Goal: Task Accomplishment & Management: Complete application form

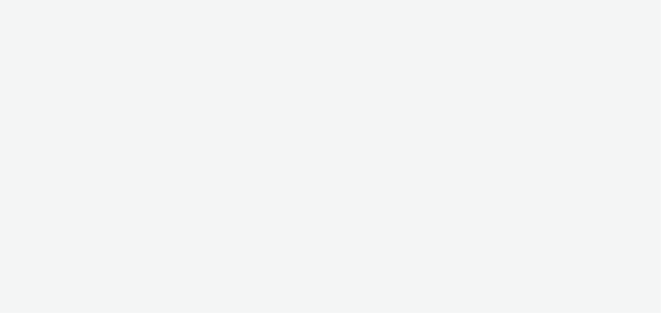
select select "ac009755-aa48-4799-8050-7a339a378eb8"
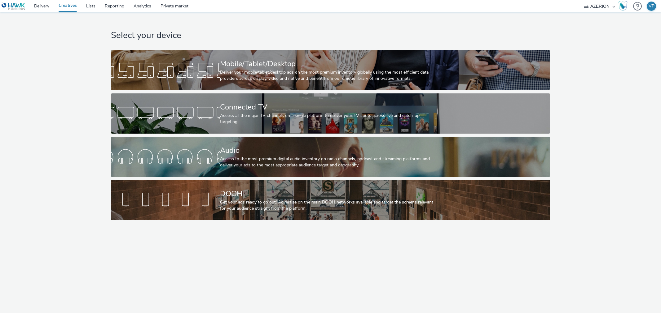
select select "ac009755-aa48-4799-8050-7a339a378eb8"
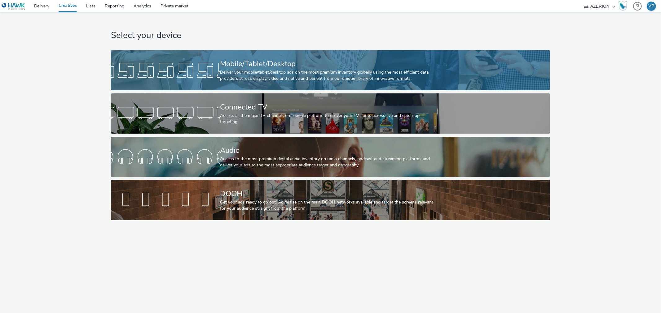
click at [312, 76] on div "Deliver your mobile/tablet/desktop ads on the most premium inventory globally u…" at bounding box center [329, 75] width 218 height 13
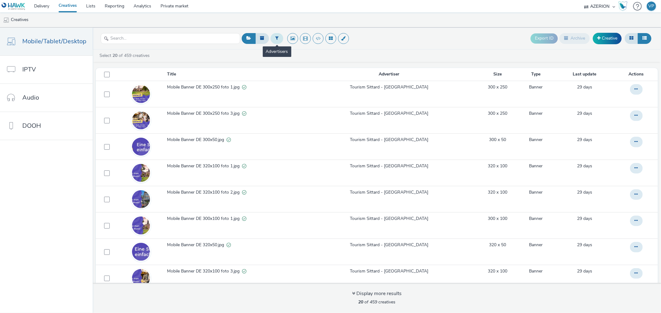
click at [273, 38] on button at bounding box center [276, 38] width 13 height 11
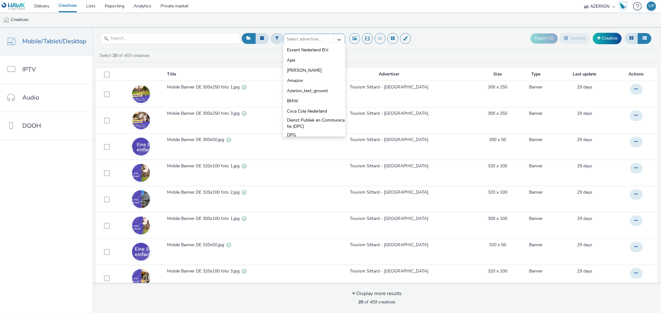
click at [308, 40] on div at bounding box center [309, 39] width 44 height 7
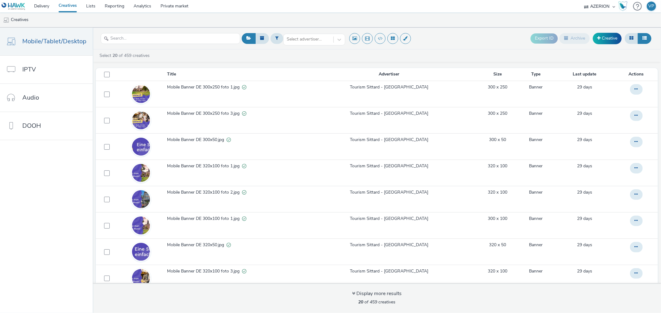
click at [427, 50] on div "Select 20 of 459 creatives Title Advertiser Size Type Last update Actions Mobil…" at bounding box center [377, 182] width 568 height 264
click at [90, 6] on link "Lists" at bounding box center [90, 6] width 19 height 12
click at [600, 39] on link "Creative" at bounding box center [607, 38] width 29 height 11
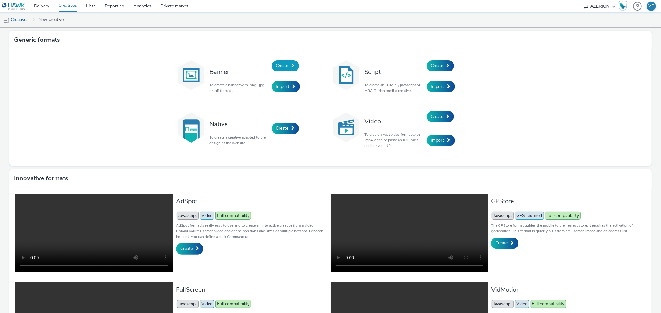
click at [276, 64] on span "Create" at bounding box center [282, 66] width 12 height 6
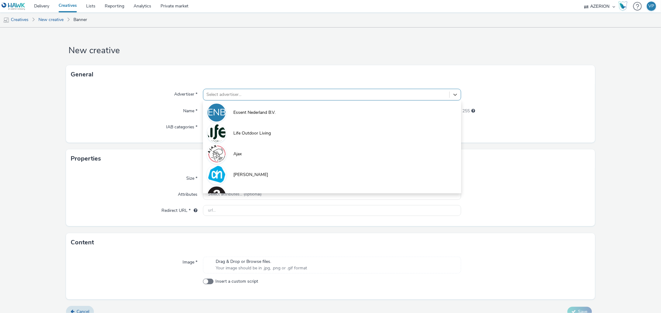
click at [263, 94] on div at bounding box center [325, 94] width 239 height 7
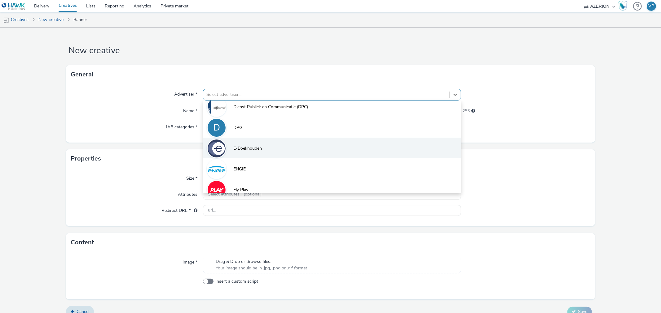
scroll to position [172, 0]
click at [262, 146] on li "E-Boekhouden" at bounding box center [332, 148] width 258 height 21
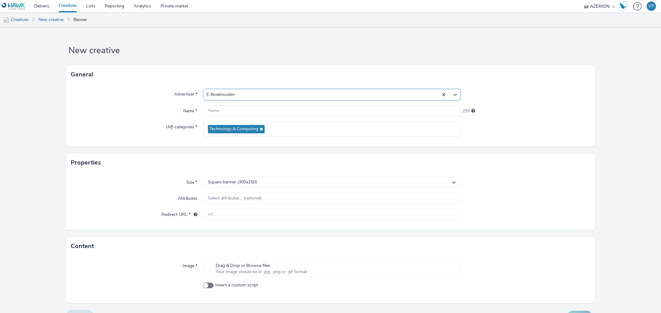
drag, startPoint x: 122, startPoint y: 103, endPoint x: 126, endPoint y: 103, distance: 4.3
click at [123, 103] on div "Advertiser * option E-Boekhouden, selected. Select is focused ,type to refine l…" at bounding box center [330, 115] width 528 height 63
click at [213, 113] on input "text" at bounding box center [332, 111] width 258 height 11
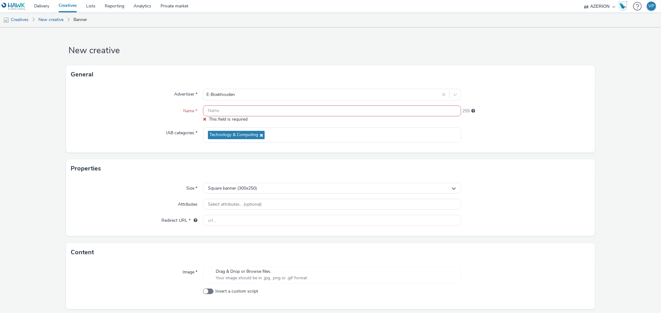
click at [336, 113] on input "text" at bounding box center [332, 111] width 258 height 11
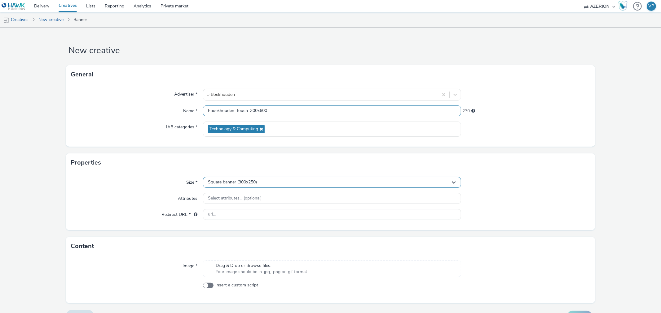
type input "Eboekhouden_Touch_300x600"
click at [264, 186] on div "Square banner (300x250)" at bounding box center [332, 182] width 258 height 11
click at [258, 199] on input "text" at bounding box center [331, 195] width 257 height 11
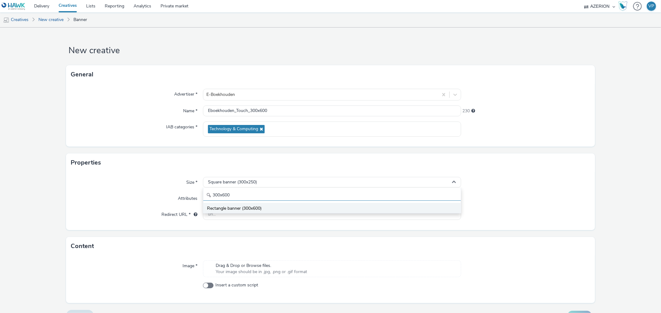
type input "300x600"
drag, startPoint x: 255, startPoint y: 209, endPoint x: 264, endPoint y: 209, distance: 9.0
click at [256, 209] on span "Rectangle banner (300x600)" at bounding box center [234, 209] width 55 height 6
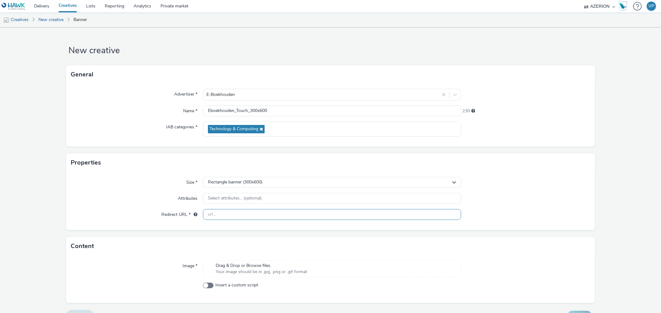
click at [301, 217] on input "text" at bounding box center [332, 214] width 258 height 11
paste input "https://www.e-boekhouden.nl/gefeliciteerd?&utm_source=fence_NL&utm_medium=geo&u…"
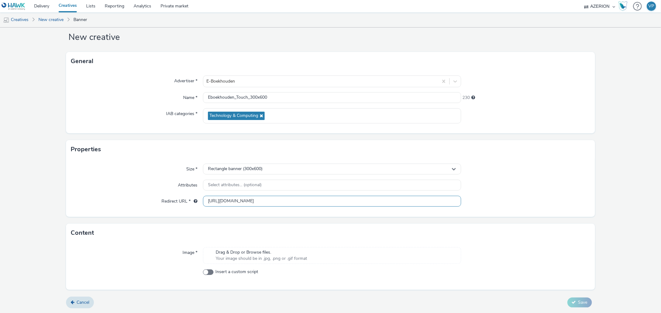
type input "https://www.e-boekhouden.nl/gefeliciteerd?&utm_source=fence_NL&utm_medium=geo&u…"
click at [246, 254] on span "Drag & Drop or Browse files." at bounding box center [261, 253] width 91 height 6
drag, startPoint x: 269, startPoint y: 99, endPoint x: 157, endPoint y: 96, distance: 111.9
click at [157, 96] on div "Name * Eboekhouden_Touch_300x600 230" at bounding box center [330, 97] width 519 height 11
click at [566, 198] on div at bounding box center [525, 201] width 129 height 11
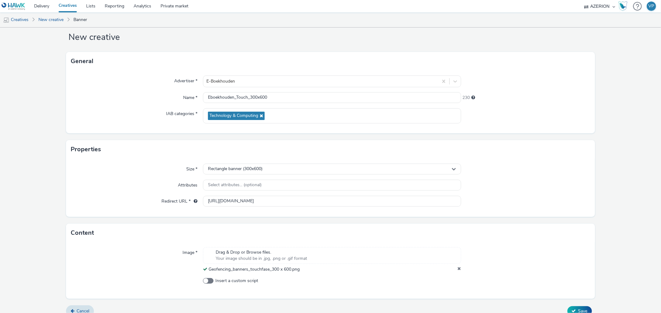
scroll to position [22, 0]
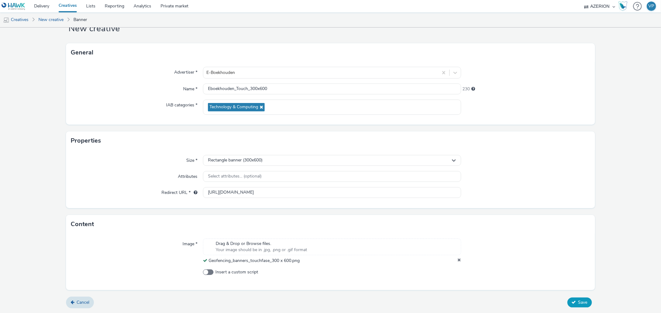
click at [572, 302] on icon at bounding box center [574, 302] width 4 height 4
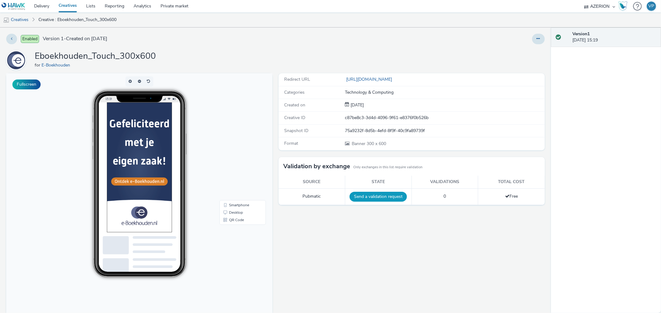
click at [359, 196] on button "Send a validation request" at bounding box center [377, 197] width 57 height 10
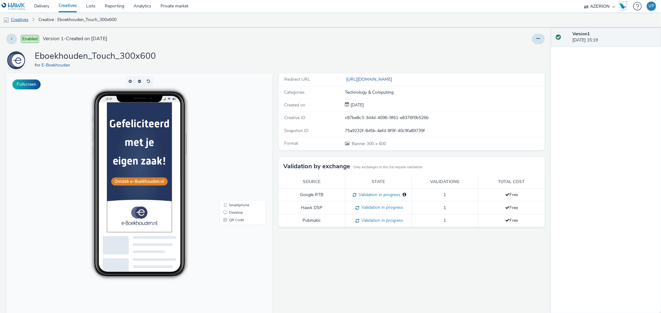
click at [19, 20] on link "Creatives" at bounding box center [16, 19] width 32 height 15
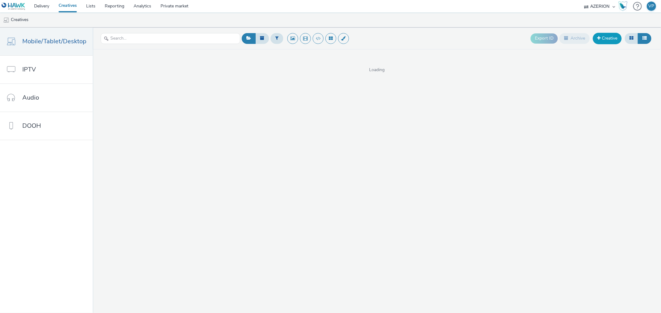
click at [599, 38] on link "Creative" at bounding box center [607, 38] width 29 height 11
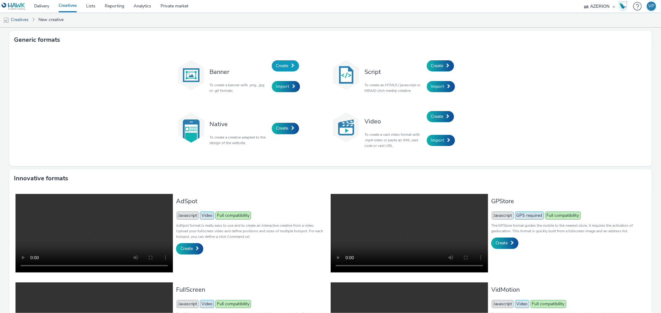
click at [276, 67] on span "Create" at bounding box center [282, 66] width 12 height 6
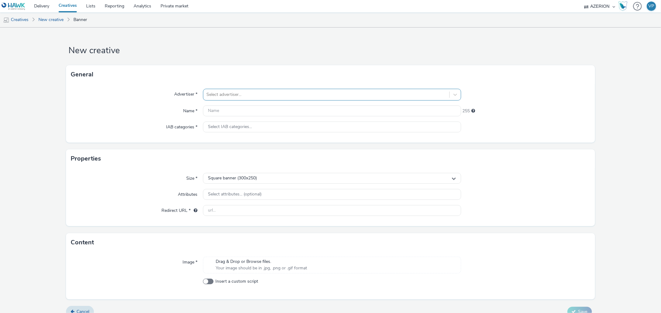
click at [286, 94] on div at bounding box center [325, 94] width 239 height 7
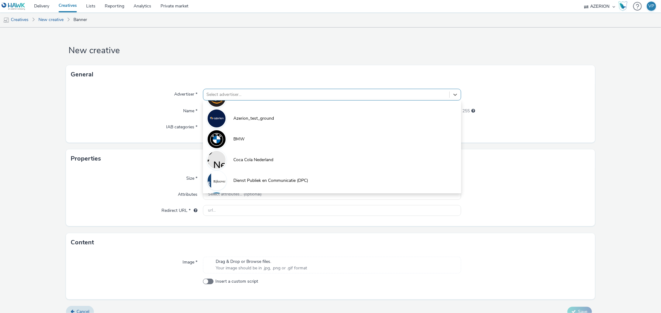
scroll to position [117, 0]
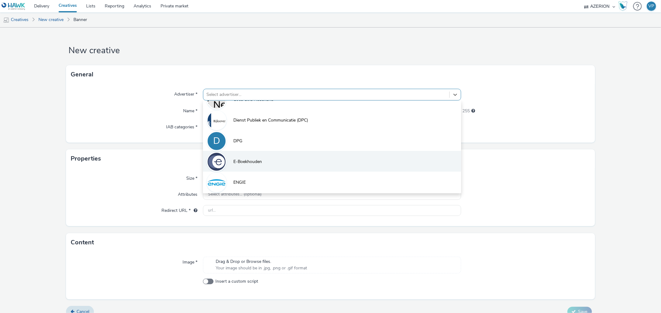
click at [248, 161] on span "E-Boekhouden" at bounding box center [247, 162] width 28 height 6
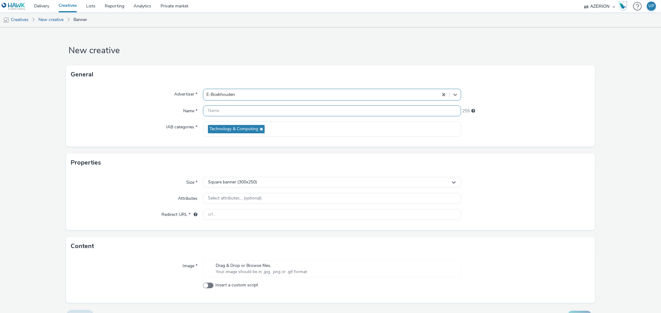
click at [236, 110] on input "text" at bounding box center [332, 111] width 258 height 11
paste input "Eboekhouden_Touch_300x600"
drag, startPoint x: 249, startPoint y: 110, endPoint x: 256, endPoint y: 112, distance: 8.0
click at [256, 112] on input "Eboekhouden_Touch_300x600" at bounding box center [332, 111] width 258 height 11
type input "Eboekhouden_Touch_320x460"
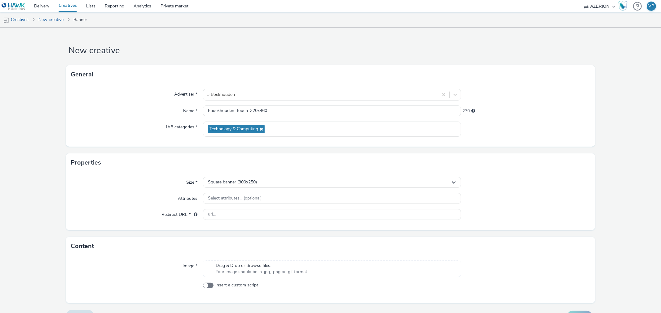
click at [537, 117] on div "Advertiser * E-Boekhouden Name * Eboekhouden_Touch_320x460 230 IAB categories *…" at bounding box center [330, 115] width 528 height 63
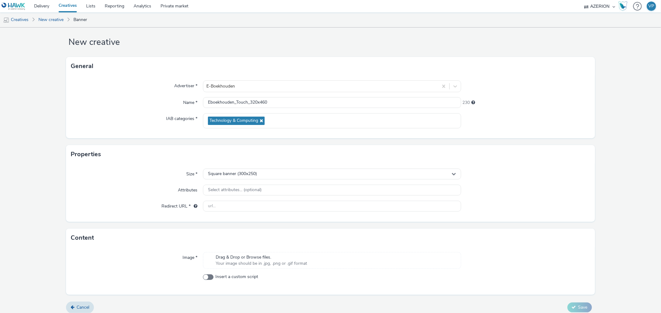
scroll to position [13, 0]
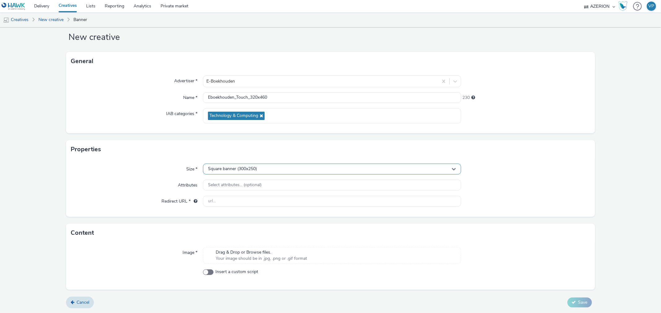
click at [242, 165] on div "Square banner (300x250)" at bounding box center [332, 169] width 258 height 11
click at [233, 184] on input "text" at bounding box center [331, 182] width 257 height 11
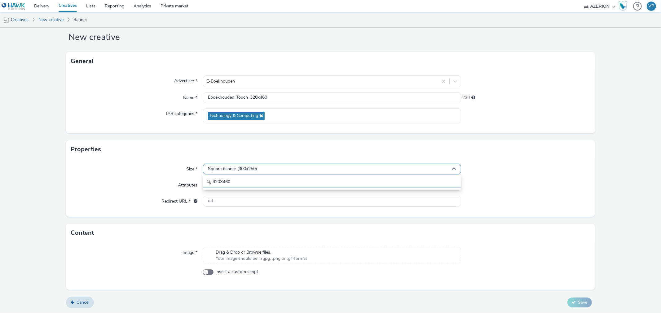
type input "320X460"
click at [235, 170] on span "Square banner (300x250)" at bounding box center [232, 169] width 49 height 5
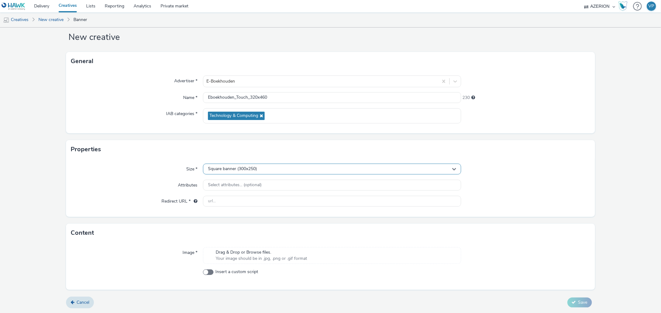
click at [239, 169] on span "Square banner (300x250)" at bounding box center [232, 169] width 49 height 5
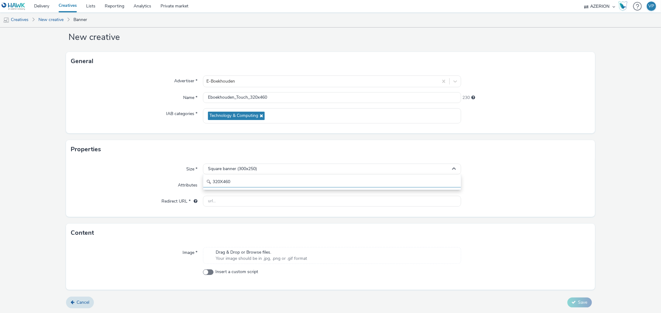
click at [234, 182] on input "320X460" at bounding box center [331, 182] width 257 height 11
type input "320X400"
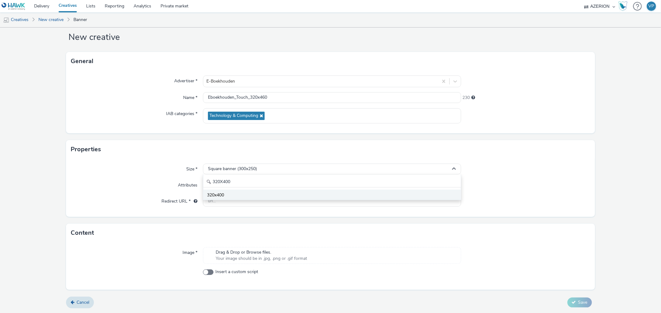
click at [245, 191] on li "320x400" at bounding box center [331, 195] width 257 height 10
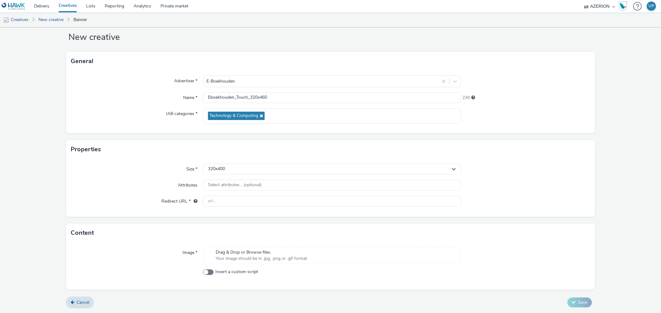
click at [528, 186] on div at bounding box center [525, 185] width 129 height 11
click at [277, 200] on input "text" at bounding box center [332, 201] width 258 height 11
paste input "https://www.e-boekhouden.nl/gefeliciteerd?&utm_source=fence_NL&utm_medium=geo&u…"
type input "https://www.e-boekhouden.nl/gefeliciteerd?&utm_source=fence_NL&utm_medium=geo&u…"
click at [525, 183] on div at bounding box center [525, 185] width 129 height 11
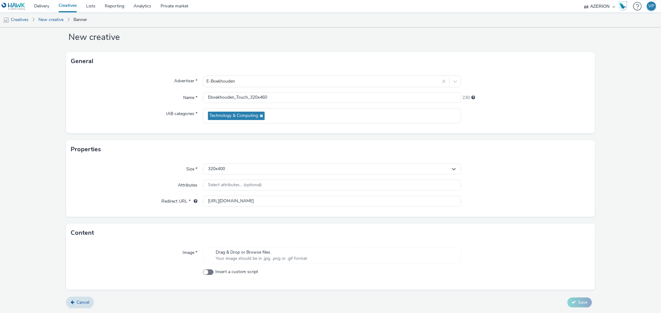
click at [307, 255] on div "Drag & Drop or Browse files. Your image should be in .jpg, .png or .gif format" at bounding box center [261, 256] width 98 height 13
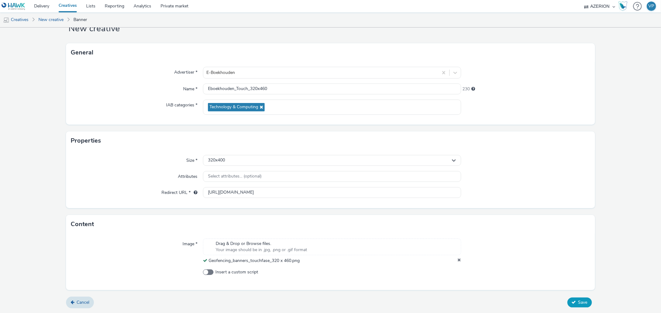
click at [578, 304] on span "Save" at bounding box center [582, 303] width 9 height 6
drag, startPoint x: 247, startPoint y: 89, endPoint x: 251, endPoint y: 90, distance: 4.4
click at [251, 90] on input "Eboekhouden_Touch_320x460" at bounding box center [332, 89] width 258 height 11
click at [249, 89] on input "Eboekhouden_Touch_320x460" at bounding box center [332, 89] width 258 height 11
drag, startPoint x: 249, startPoint y: 89, endPoint x: 256, endPoint y: 90, distance: 7.5
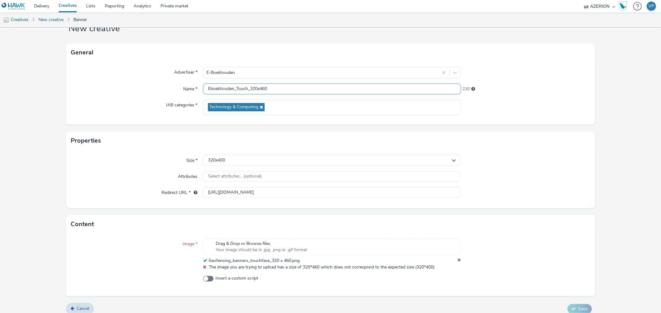
click at [256, 89] on input "Eboekhouden_Touch_320x460" at bounding box center [332, 89] width 258 height 11
drag, startPoint x: 259, startPoint y: 90, endPoint x: 263, endPoint y: 90, distance: 4.1
click at [263, 90] on input "Eboekhouden_Touch_728x460" at bounding box center [332, 89] width 258 height 11
type input "Eboekhouden_Touch_728x90"
click at [493, 147] on div "Properties" at bounding box center [330, 141] width 528 height 19
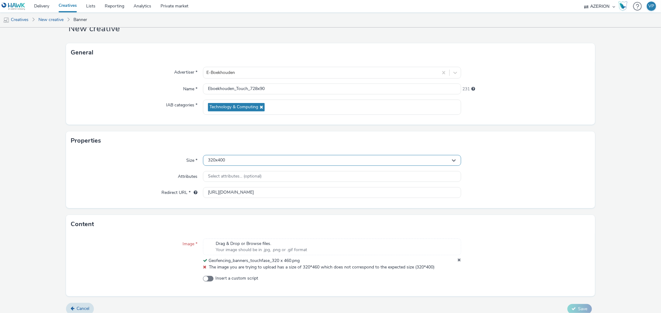
click at [256, 162] on div "320x400" at bounding box center [332, 160] width 258 height 11
drag, startPoint x: 232, startPoint y: 175, endPoint x: 179, endPoint y: 174, distance: 53.3
click at [179, 174] on div "Size * 320x400 320X400 320x400 Attributes Select attributes... (optional) Redir…" at bounding box center [330, 179] width 528 height 58
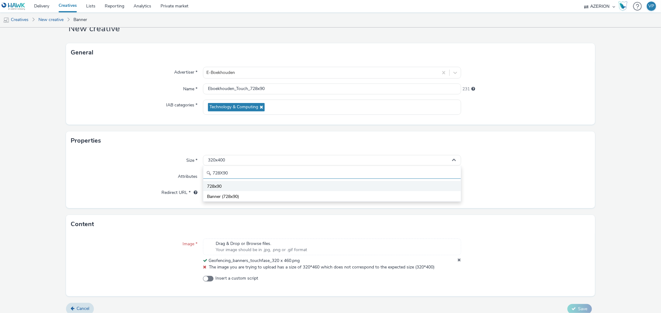
type input "728X90"
click at [207, 185] on span "728x90" at bounding box center [214, 187] width 15 height 6
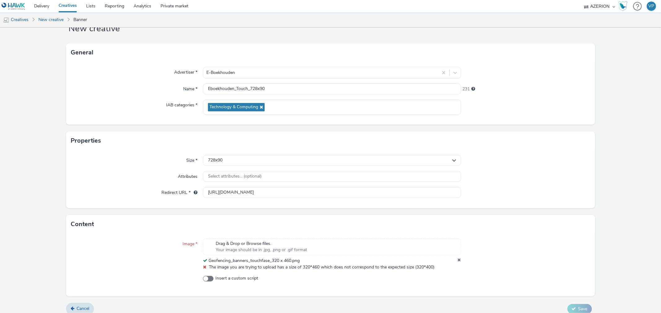
click at [476, 177] on div at bounding box center [525, 176] width 129 height 11
click at [270, 247] on span "Your image should be in .jpg, .png or .gif format" at bounding box center [261, 250] width 91 height 6
click at [537, 249] on div at bounding box center [525, 255] width 129 height 32
click at [458, 261] on icon at bounding box center [459, 261] width 3 height 6
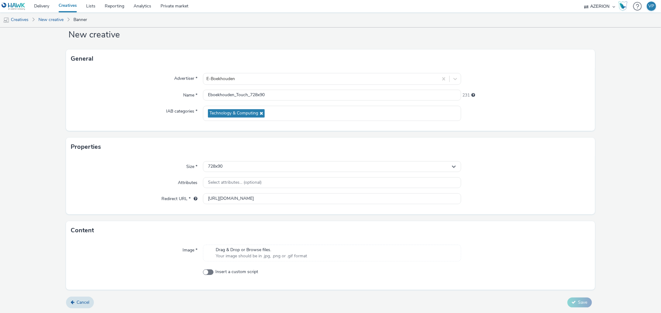
click at [318, 251] on div "Drag & Drop or Browse files. Your image should be in .jpg, .png or .gif format" at bounding box center [332, 253] width 258 height 17
click at [579, 306] on span "Save" at bounding box center [582, 309] width 9 height 6
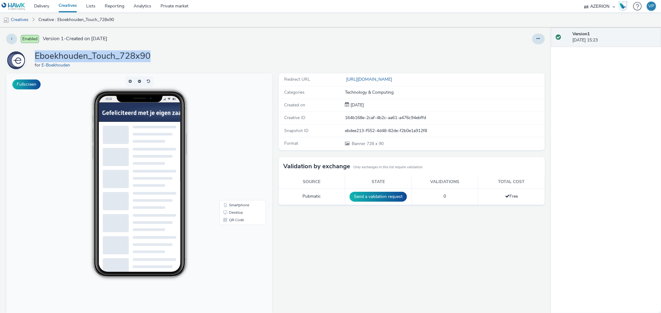
drag, startPoint x: 36, startPoint y: 57, endPoint x: 191, endPoint y: 56, distance: 154.9
click at [191, 56] on div "Eboekhouden_Touch_728x90 for E-Boekhouden" at bounding box center [275, 60] width 538 height 20
copy h1 "Eboekhouden_Touch_728x90"
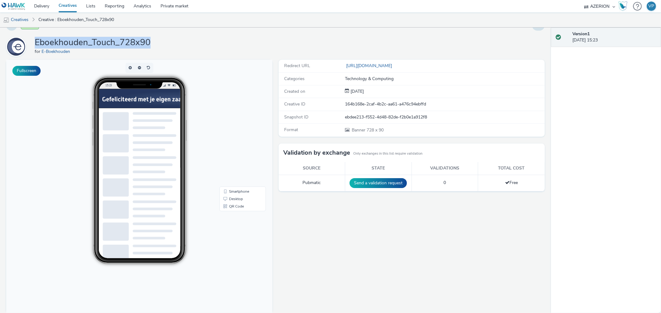
scroll to position [21, 0]
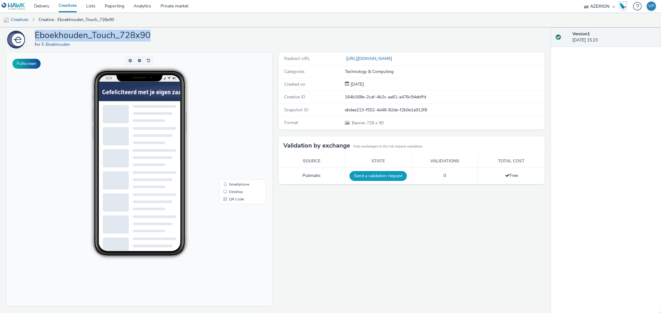
click at [383, 172] on button "Send a validation request" at bounding box center [377, 176] width 57 height 10
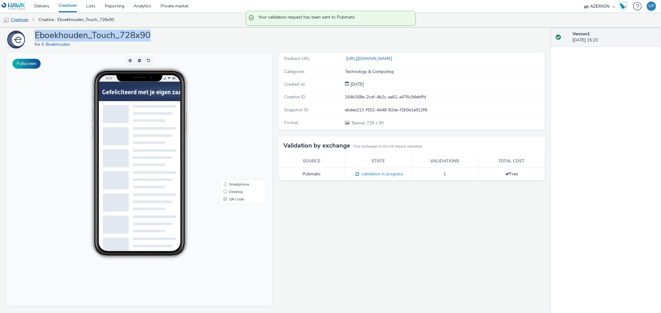
click at [23, 20] on link "Creatives" at bounding box center [16, 19] width 32 height 15
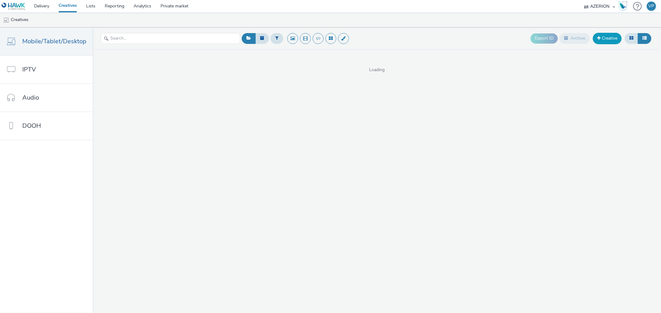
click at [602, 39] on link "Creative" at bounding box center [607, 38] width 29 height 11
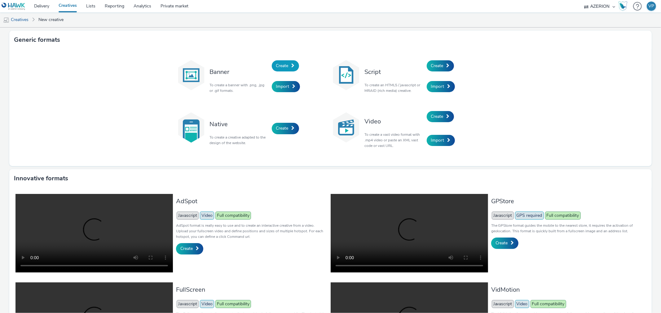
click at [284, 64] on span "Create" at bounding box center [282, 66] width 12 height 6
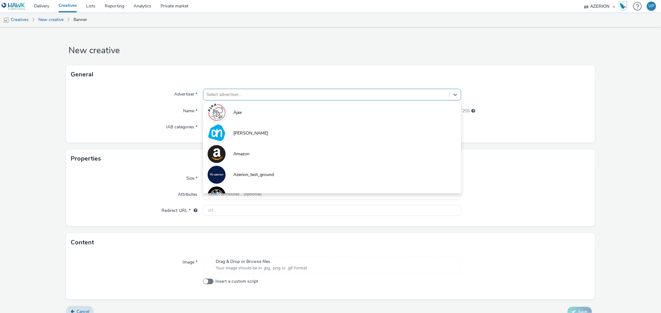
click at [266, 94] on div at bounding box center [325, 94] width 239 height 7
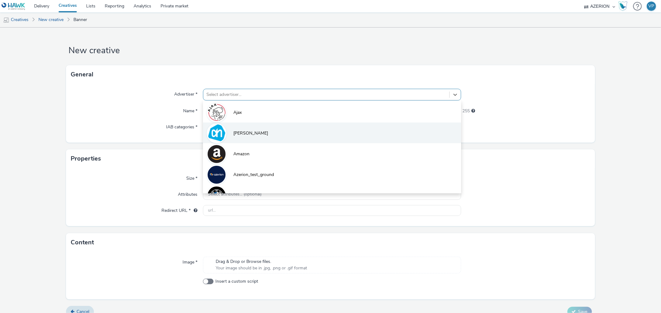
scroll to position [117, 0]
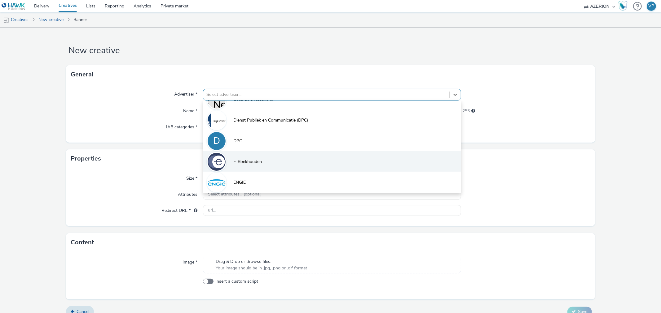
click at [261, 160] on li "E-Boekhouden" at bounding box center [332, 161] width 258 height 21
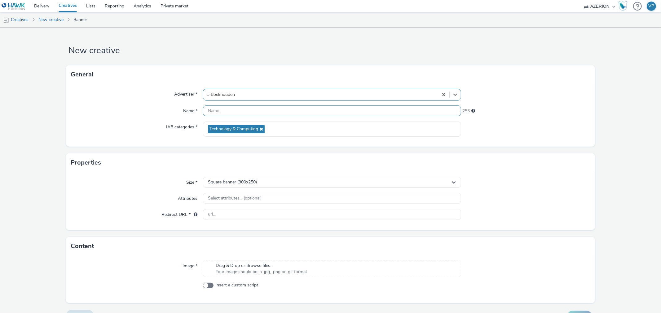
click at [235, 110] on input "text" at bounding box center [332, 111] width 258 height 11
paste input "Eboekhouden_Touch_728x90"
drag, startPoint x: 249, startPoint y: 112, endPoint x: 271, endPoint y: 112, distance: 21.7
click at [269, 112] on input "Eboekhouden_Touch_728x90" at bounding box center [332, 111] width 258 height 11
type input "Eboekhouden_Touch_300X250"
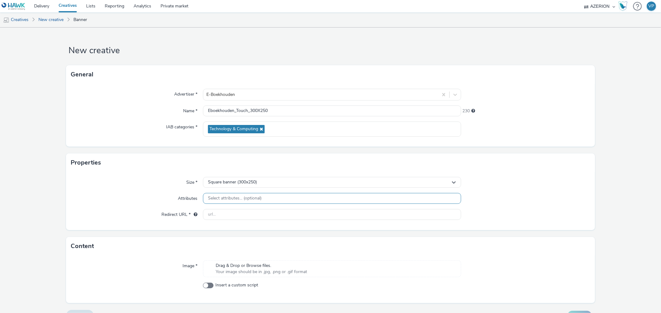
click at [250, 199] on span "Select attributes... (optional)" at bounding box center [235, 198] width 54 height 5
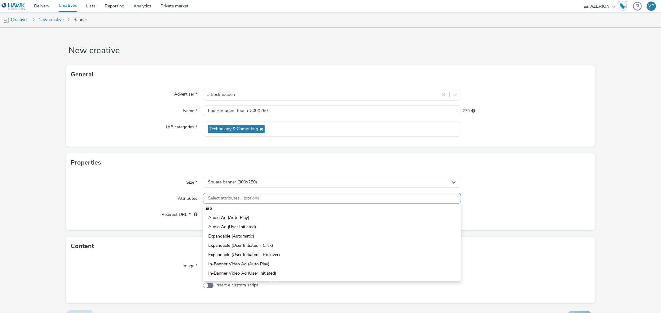
click at [250, 199] on span "Select attributes... (optional)" at bounding box center [235, 198] width 54 height 5
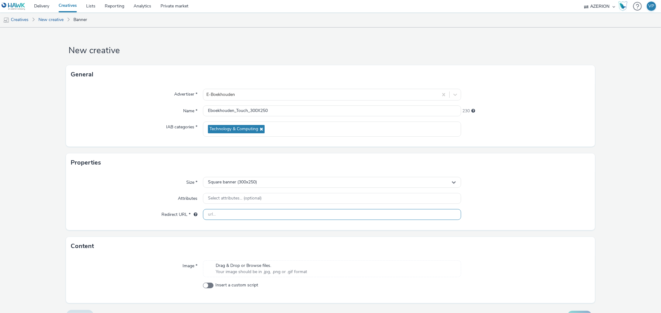
click at [285, 216] on input "text" at bounding box center [332, 214] width 258 height 11
paste input "https://www.e-boekhouden.nl/gefeliciteerd?&utm_source=fence_NL&utm_medium=geo&u…"
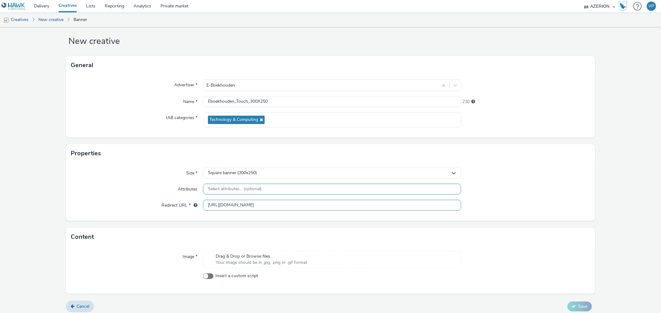
scroll to position [13, 0]
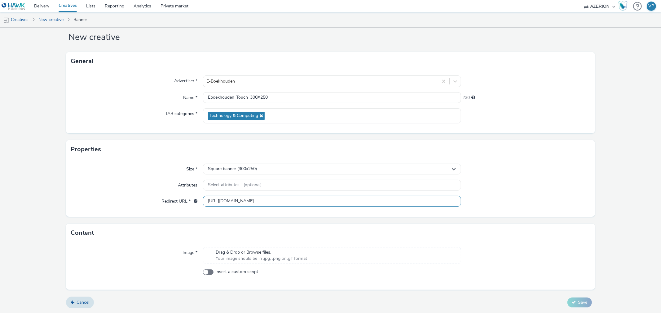
type input "https://www.e-boekhouden.nl/gefeliciteerd?&utm_source=fence_NL&utm_medium=geo&u…"
click at [271, 257] on span "Your image should be in .jpg, .png or .gif format" at bounding box center [261, 259] width 91 height 6
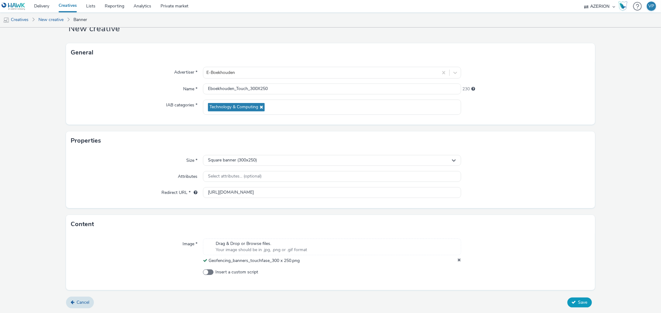
click at [578, 305] on span "Save" at bounding box center [582, 303] width 9 height 6
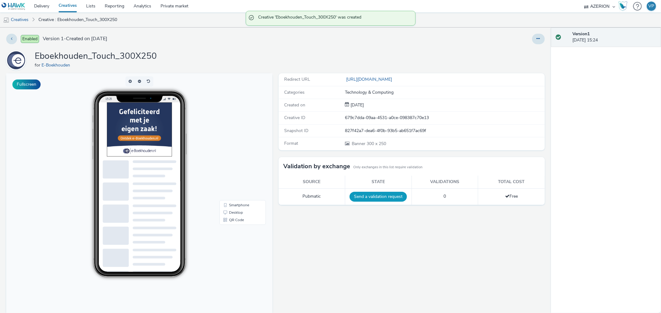
click at [378, 195] on button "Send a validation request" at bounding box center [377, 197] width 57 height 10
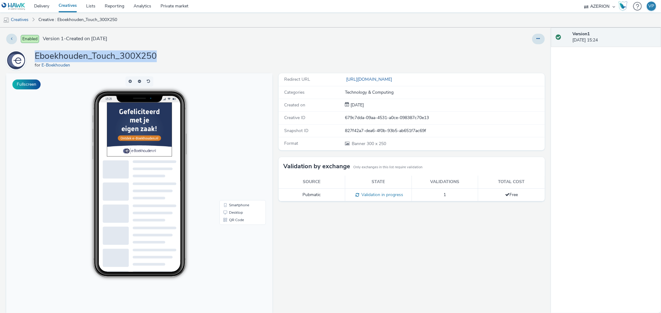
drag, startPoint x: 36, startPoint y: 56, endPoint x: 199, endPoint y: 56, distance: 162.9
click at [199, 56] on div "Eboekhouden_Touch_300X250 for E-Boekhouden" at bounding box center [275, 60] width 538 height 20
copy h1 "Eboekhouden_Touch_300X250"
click at [19, 19] on link "Creatives" at bounding box center [16, 19] width 32 height 15
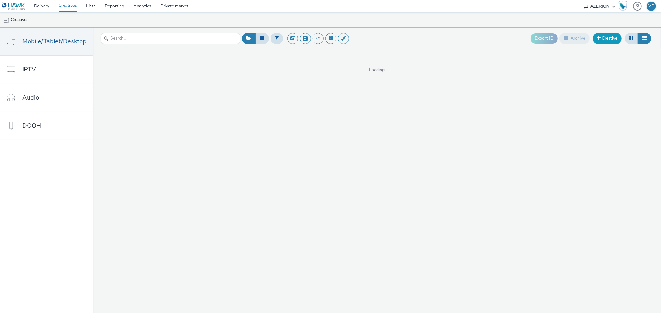
click at [607, 37] on link "Creative" at bounding box center [607, 38] width 29 height 11
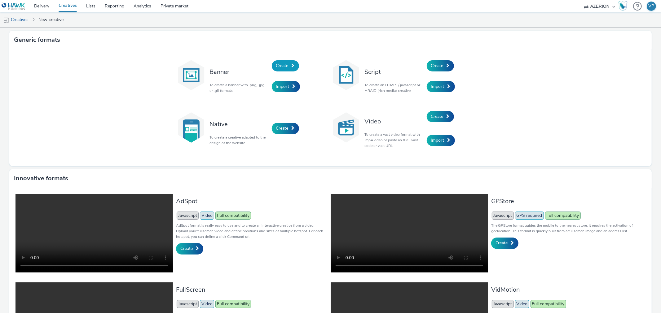
click at [278, 67] on span "Create" at bounding box center [282, 66] width 12 height 6
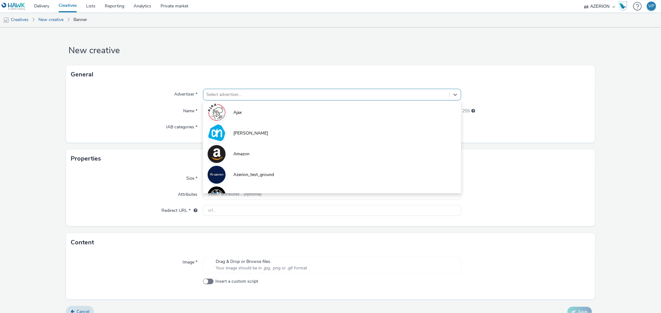
click at [257, 95] on div at bounding box center [325, 94] width 239 height 7
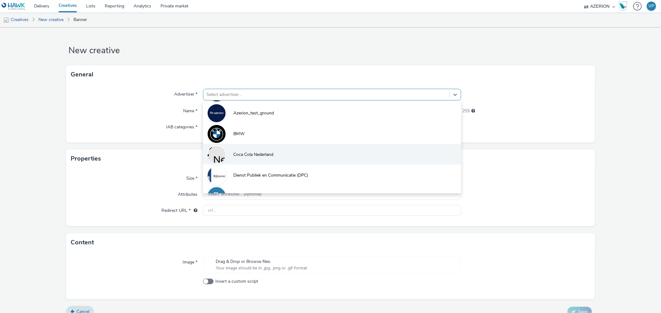
scroll to position [138, 0]
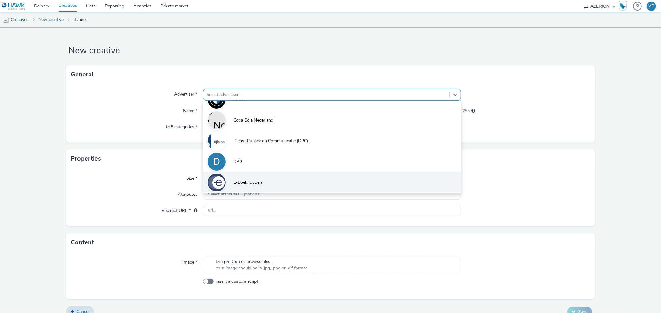
click at [249, 180] on span "E-Boekhouden" at bounding box center [247, 183] width 28 height 6
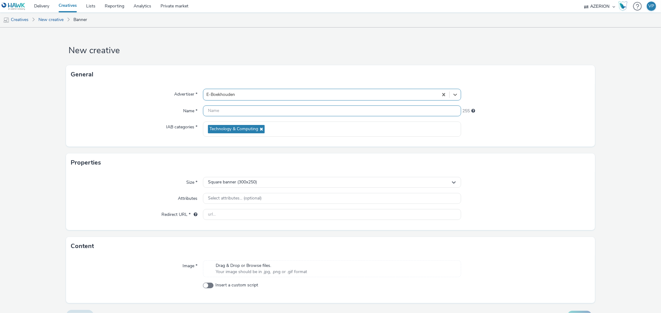
click at [236, 113] on input "text" at bounding box center [332, 111] width 258 height 11
paste input "Eboekhouden_Touch_300X250"
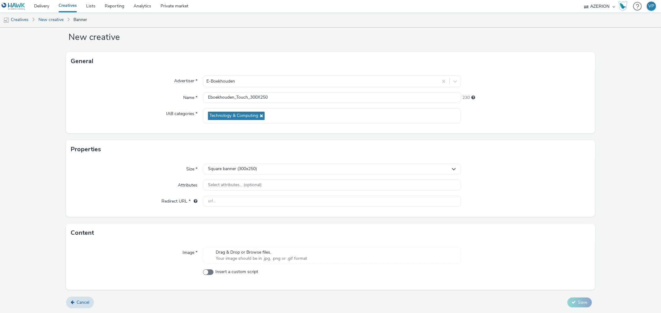
click at [256, 253] on span "Drag & Drop or Browse files." at bounding box center [261, 253] width 91 height 6
drag, startPoint x: 248, startPoint y: 97, endPoint x: 287, endPoint y: 98, distance: 38.4
click at [287, 98] on input "Eboekhouden_Touch_300X250" at bounding box center [332, 97] width 258 height 11
type input "Eboekhouden_Touch_160X600"
click at [267, 172] on div "Square banner (300x250)" at bounding box center [332, 169] width 258 height 11
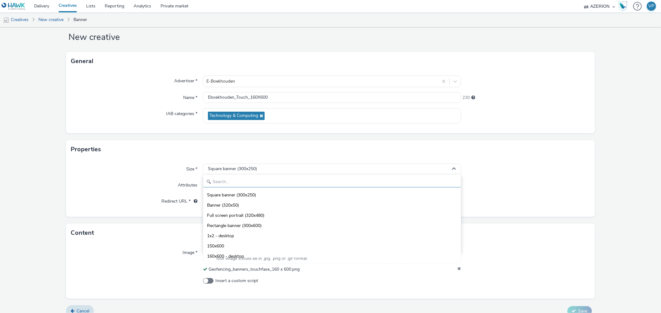
click at [260, 180] on input "text" at bounding box center [331, 182] width 257 height 11
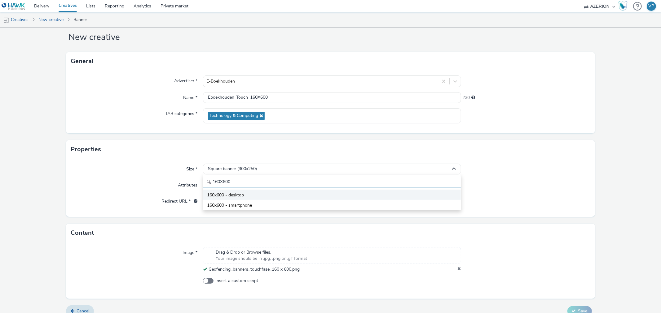
type input "160X600"
click at [244, 196] on li "160x600 - desktop" at bounding box center [331, 195] width 257 height 10
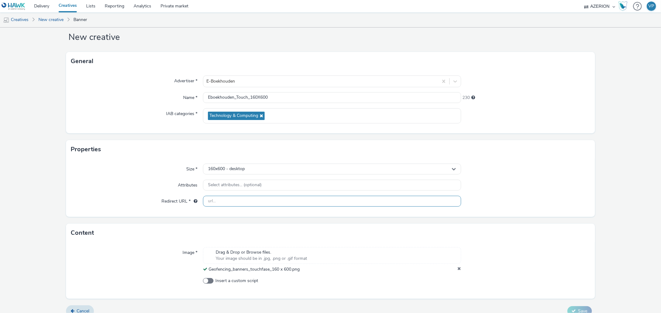
click at [236, 202] on input "text" at bounding box center [332, 201] width 258 height 11
paste input "https://www.e-boekhouden.nl/gefeliciteerd?&utm_source=fence_NL&utm_medium=geo&u…"
type input "https://www.e-boekhouden.nl/gefeliciteerd?&utm_source=fence_NL&utm_medium=geo&u…"
click at [550, 177] on div "Size * 160x600 - desktop Attributes Select attributes... (optional) Redirect UR…" at bounding box center [330, 188] width 528 height 58
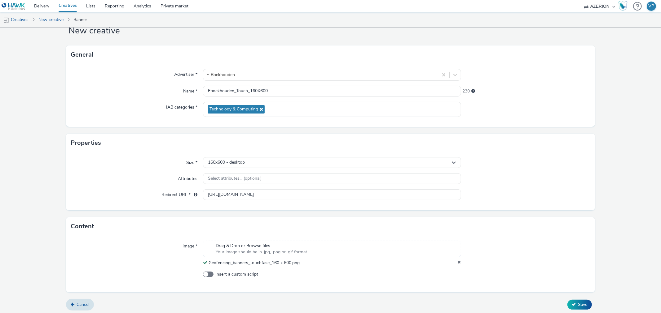
scroll to position [22, 0]
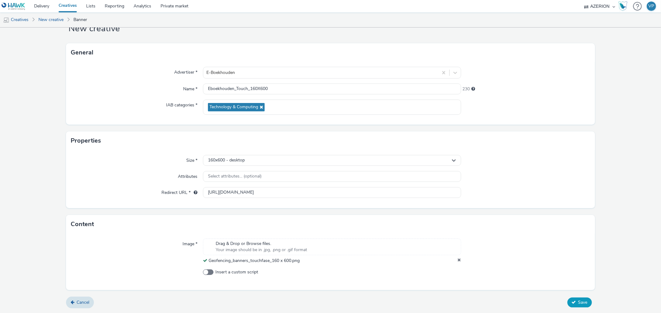
click at [572, 303] on button "Save" at bounding box center [579, 303] width 24 height 10
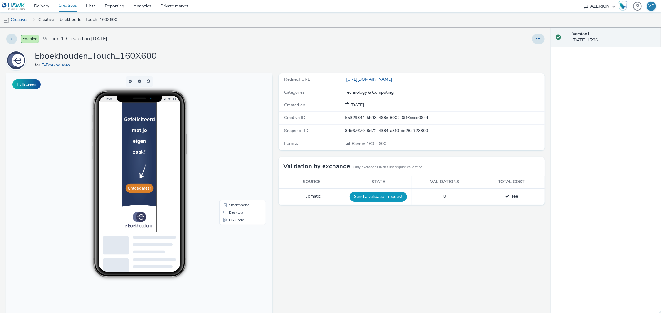
click at [357, 196] on button "Send a validation request" at bounding box center [377, 197] width 57 height 10
click at [346, 233] on div "Redirect URL https://www.e-boekhouden.nl/gefeliciteerd?&utm_source=fence_NL&utm…" at bounding box center [409, 203] width 269 height 261
click at [19, 20] on link "Creatives" at bounding box center [16, 19] width 32 height 15
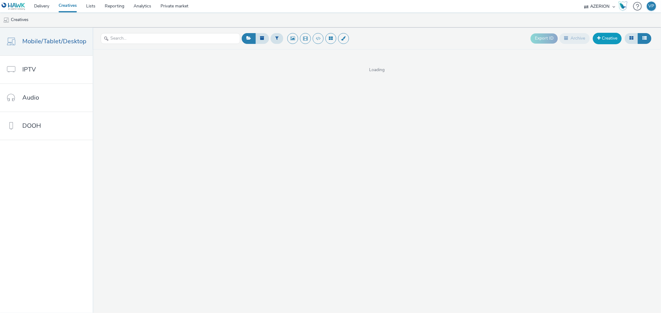
click at [605, 40] on link "Creative" at bounding box center [607, 38] width 29 height 11
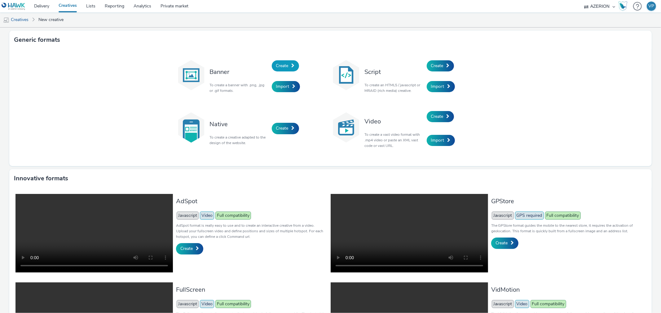
click at [284, 64] on span "Create" at bounding box center [282, 66] width 12 height 6
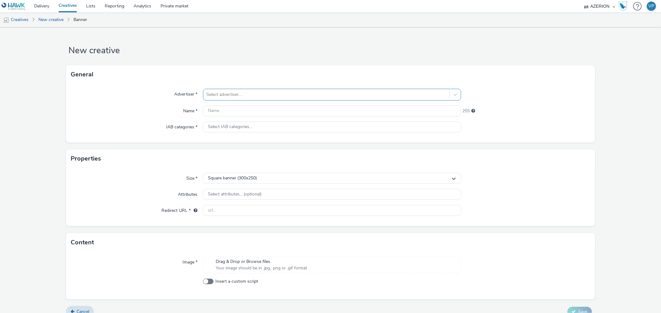
click at [243, 94] on div at bounding box center [325, 94] width 239 height 7
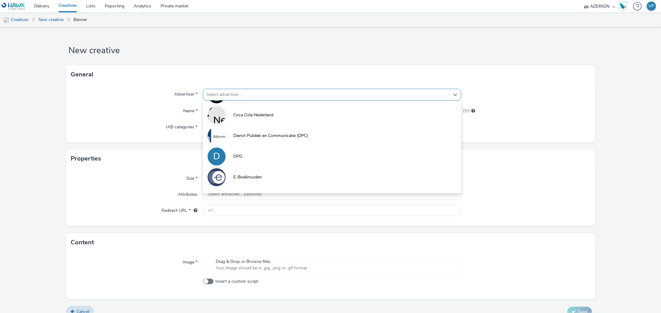
scroll to position [103, 0]
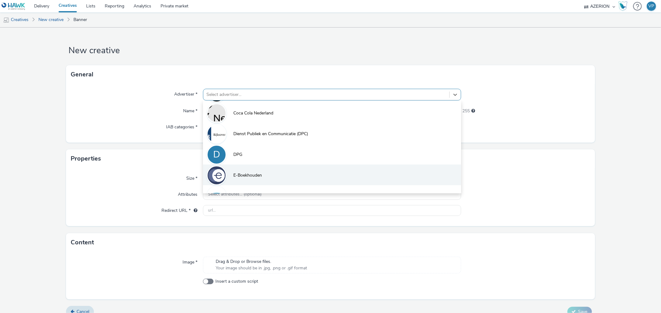
click at [248, 175] on span "E-Boekhouden" at bounding box center [247, 176] width 28 height 6
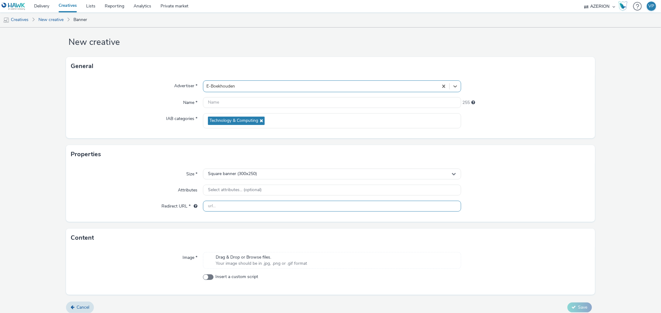
scroll to position [13, 0]
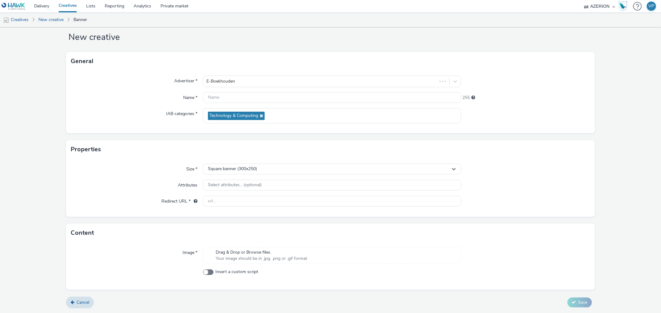
click at [252, 254] on span "Drag & Drop or Browse files." at bounding box center [261, 253] width 91 height 6
click at [249, 98] on input "text" at bounding box center [332, 97] width 258 height 11
paste input "https://www.e-boekhouden.nl/gefeliciteerd?&utm_source=fence_NL&utm_medium=geo&u…"
type input "https://www.e-boekhouden.nl/gefeliciteerd?&utm_source=fence_NL&utm_medium=geo&u…"
click at [236, 200] on input "text" at bounding box center [332, 201] width 258 height 11
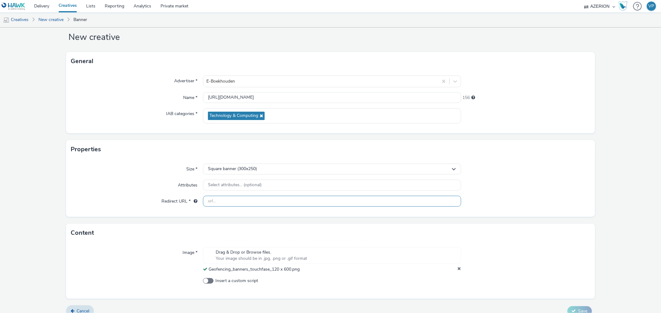
paste input "https://www.e-boekhouden.nl/gefeliciteerd?&utm_source=fence_NL&utm_medium=geo&u…"
type input "https://www.e-boekhouden.nl/gefeliciteerd?&utm_source=fence_NL&utm_medium=geo&u…"
click at [245, 171] on span "Square banner (300x250)" at bounding box center [232, 169] width 49 height 5
click at [245, 181] on input "text" at bounding box center [331, 182] width 257 height 11
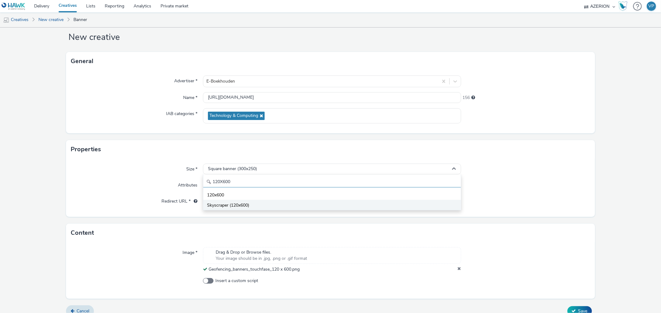
type input "120X600"
click at [226, 205] on span "Skyscraper (120x600)" at bounding box center [228, 206] width 42 height 6
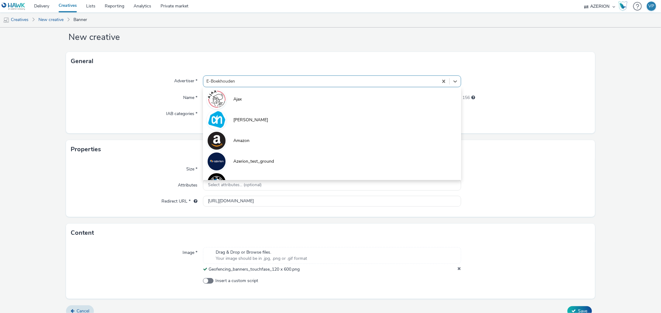
click at [241, 84] on div at bounding box center [320, 81] width 228 height 7
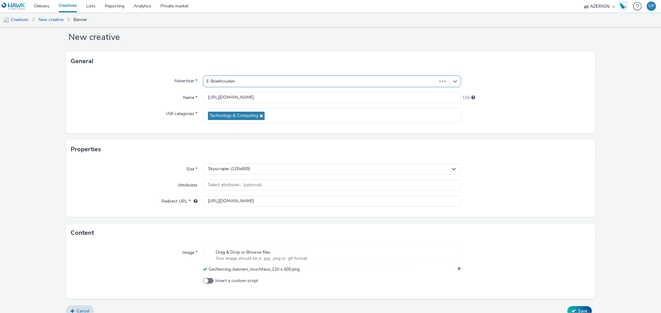
click at [241, 84] on div at bounding box center [319, 81] width 227 height 7
click at [238, 94] on input "https://www.e-boekhouden.nl/gefeliciteerd?&utm_source=fence_NL&utm_medium=geo&u…" at bounding box center [332, 97] width 258 height 11
click at [212, 97] on input "text" at bounding box center [332, 97] width 258 height 11
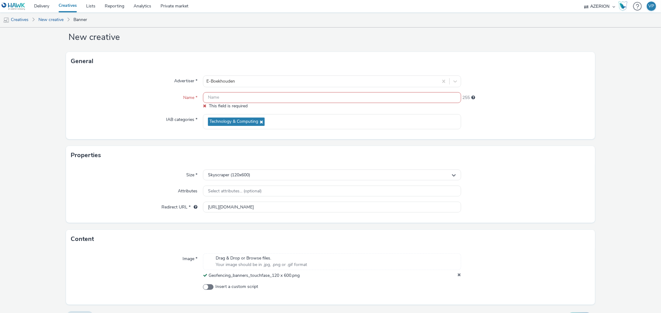
click at [240, 98] on input "text" at bounding box center [332, 97] width 258 height 11
paste input "Eboekhouden_Touch_160X600"
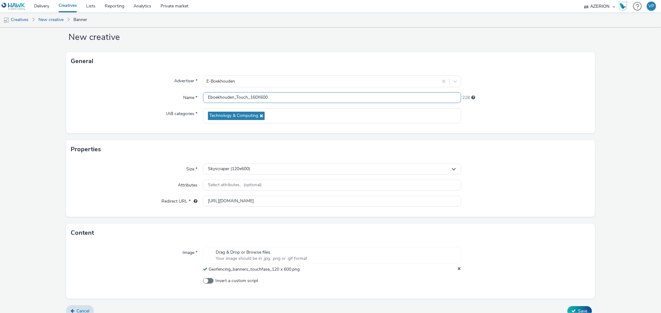
drag, startPoint x: 217, startPoint y: 98, endPoint x: 125, endPoint y: 103, distance: 92.1
click at [125, 103] on div "Name * Eboekhouden_Touch_160X600 228" at bounding box center [330, 97] width 519 height 11
click at [254, 99] on input "Eboekhouden_Touch_160X600" at bounding box center [332, 97] width 258 height 11
type input "Eboekhouden_Touch_120X600"
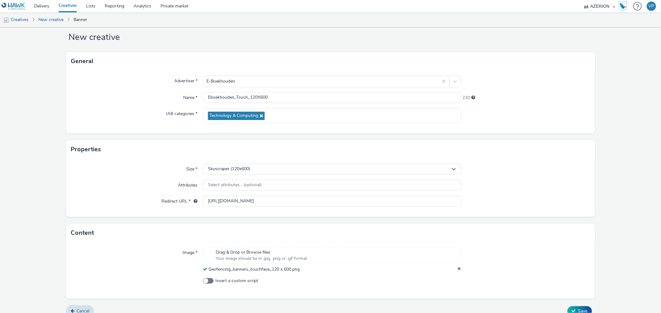
click at [609, 168] on form "New creative General Advertiser * E-Boekhouden Name * Eboekhouden_Touch_120X600…" at bounding box center [330, 168] width 661 height 308
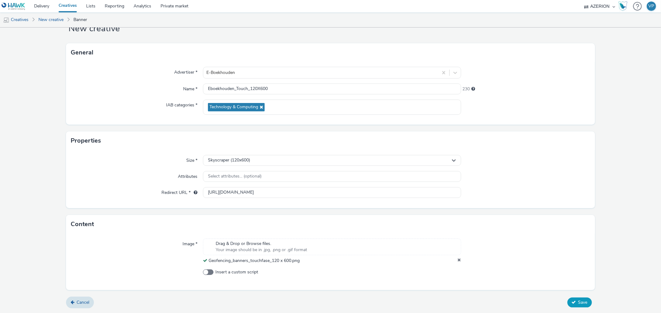
click at [578, 301] on span "Save" at bounding box center [582, 303] width 9 height 6
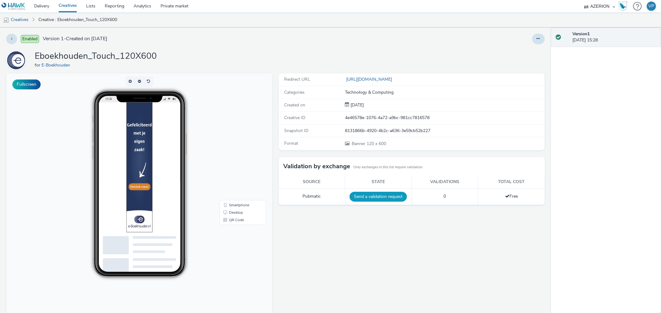
click at [363, 196] on button "Send a validation request" at bounding box center [377, 197] width 57 height 10
click at [22, 21] on link "Creatives" at bounding box center [16, 19] width 32 height 15
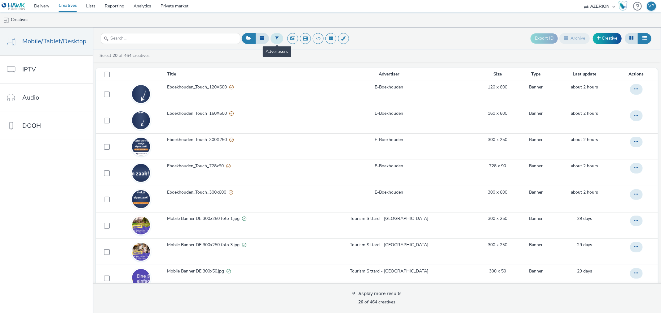
click at [275, 37] on icon at bounding box center [276, 38] width 3 height 4
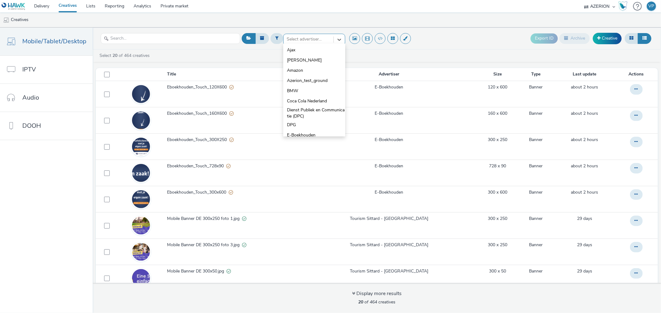
click at [309, 38] on div at bounding box center [309, 39] width 44 height 7
click at [300, 104] on span "E-Boekhouden" at bounding box center [301, 106] width 28 height 6
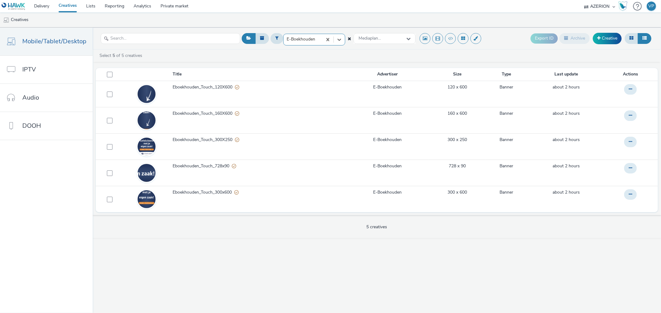
click at [342, 261] on div "option E-Boekhouden, selected. Select is focused ,type to refine list, press Do…" at bounding box center [377, 171] width 568 height 286
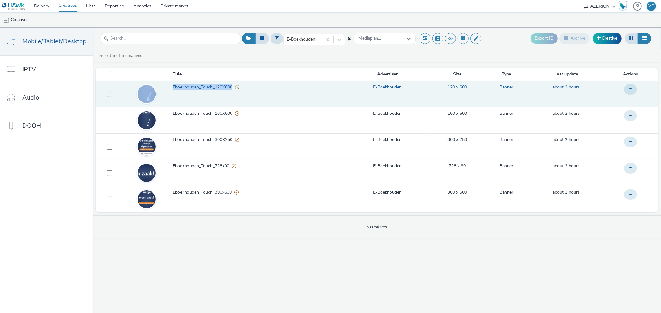
drag, startPoint x: 177, startPoint y: 88, endPoint x: 231, endPoint y: 90, distance: 53.9
click at [231, 90] on tr "Eboekhouden_Touch_120X600 E-Boekhouden 120 x 600 Banner about 2 hours" at bounding box center [377, 94] width 562 height 26
copy tr "Eboekhouden_Touch_120X600"
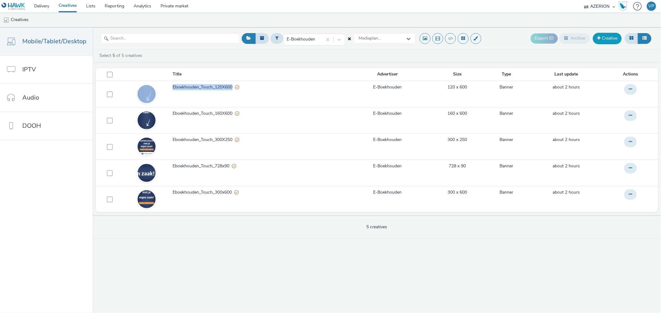
click at [599, 37] on span at bounding box center [598, 38] width 3 height 4
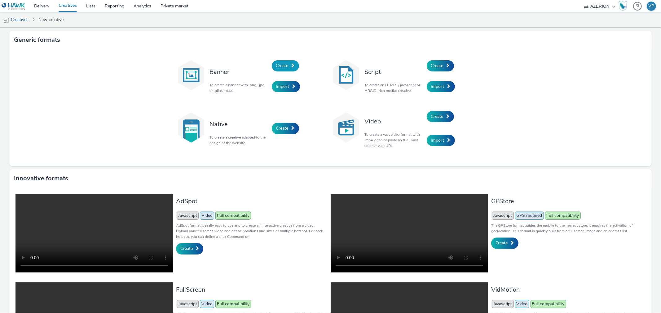
click at [279, 61] on link "Create" at bounding box center [285, 65] width 27 height 11
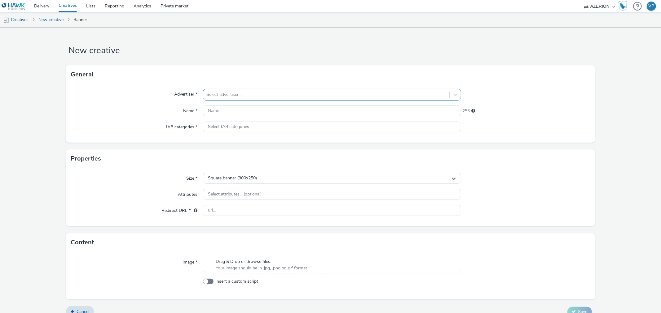
click at [244, 96] on div at bounding box center [325, 94] width 239 height 7
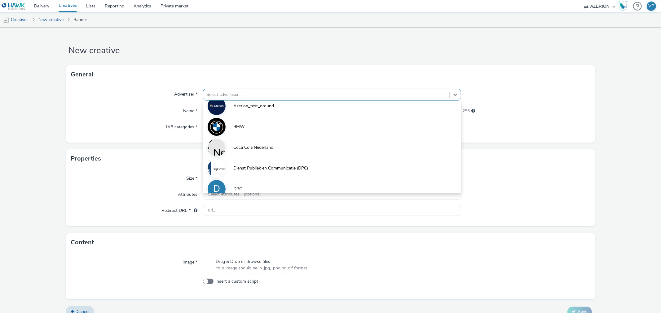
scroll to position [103, 0]
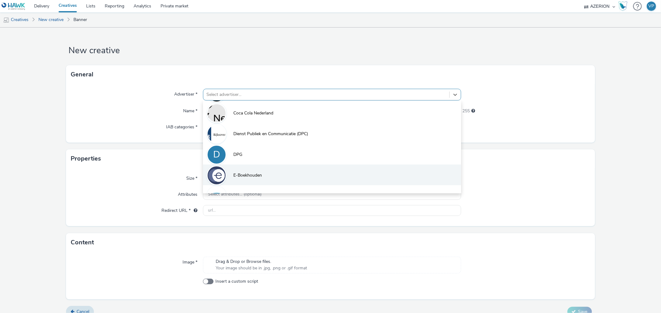
click at [243, 174] on span "E-Boekhouden" at bounding box center [247, 176] width 28 height 6
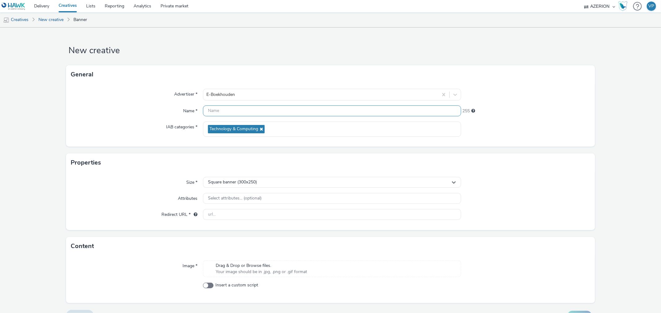
click at [239, 110] on input "text" at bounding box center [332, 111] width 258 height 11
paste input "Eboekhouden_Touch_120X600"
drag, startPoint x: 217, startPoint y: 111, endPoint x: 168, endPoint y: 108, distance: 49.0
click at [168, 108] on div "Name * Eboekhouden_Touch_120X600 228" at bounding box center [330, 111] width 519 height 11
drag, startPoint x: 236, startPoint y: 109, endPoint x: 243, endPoint y: 110, distance: 7.8
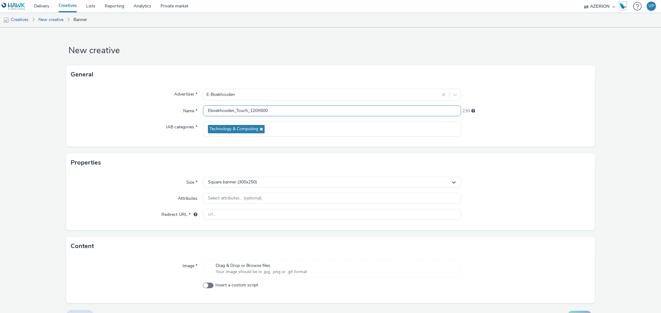
click at [243, 110] on input "Eboekhouden_Touch_120X600" at bounding box center [332, 111] width 258 height 11
click at [237, 112] on input "Eboekhouden_Touch_120X600" at bounding box center [332, 111] width 258 height 11
click at [239, 111] on input "Eboekhouden_Touch_120X600" at bounding box center [332, 111] width 258 height 11
drag, startPoint x: 238, startPoint y: 112, endPoint x: 245, endPoint y: 112, distance: 7.8
click at [245, 112] on input "Eboekhouden_Touch_120X600" at bounding box center [332, 111] width 258 height 11
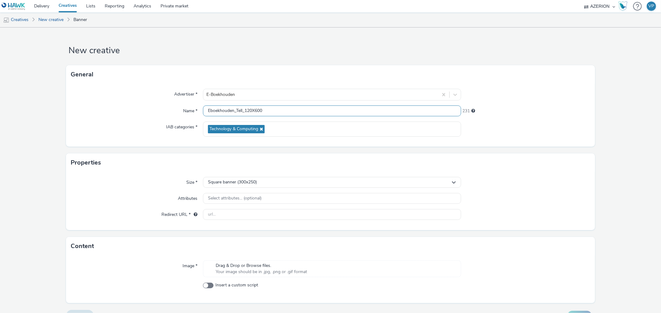
type input "Eboekhouden_Tell_120X600"
click at [511, 185] on div at bounding box center [525, 182] width 129 height 11
click at [328, 176] on div "Size * Square banner (300x250) Attributes Select attributes... (optional) Redir…" at bounding box center [330, 201] width 528 height 58
click at [326, 183] on div "Square banner (300x250)" at bounding box center [332, 182] width 258 height 11
click at [302, 195] on input "text" at bounding box center [331, 195] width 257 height 11
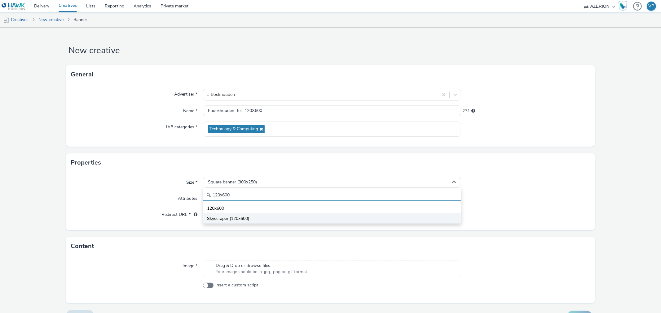
type input "120x600"
click at [261, 218] on li "Skyscraper (120x600)" at bounding box center [331, 218] width 257 height 10
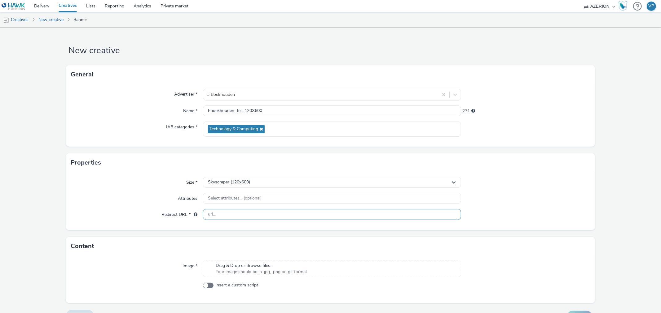
click at [244, 217] on input "text" at bounding box center [332, 214] width 258 height 11
paste input "https://www.e-boekhouden.nl/gefeliciteerd?&utm_source=fence_NL&utm_medium=geo&u…"
type input "https://www.e-boekhouden.nl/gefeliciteerd?&utm_source=fence_NL&utm_medium=geo&u…"
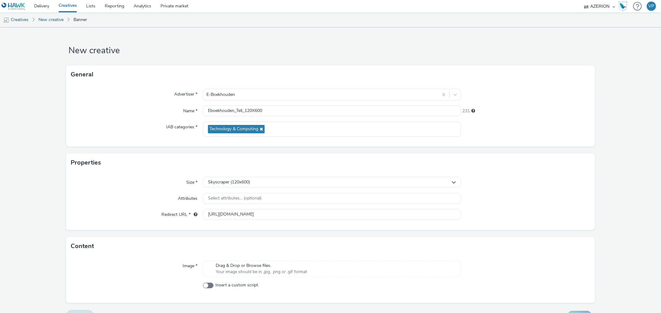
click at [232, 266] on span "Drag & Drop or Browse files." at bounding box center [261, 266] width 91 height 6
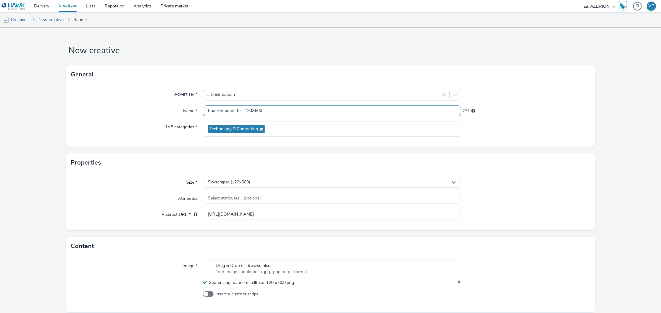
drag, startPoint x: 219, startPoint y: 110, endPoint x: 173, endPoint y: 110, distance: 45.5
click at [178, 110] on div "Name * Eboekhouden_Tell_120X600 231" at bounding box center [330, 111] width 519 height 11
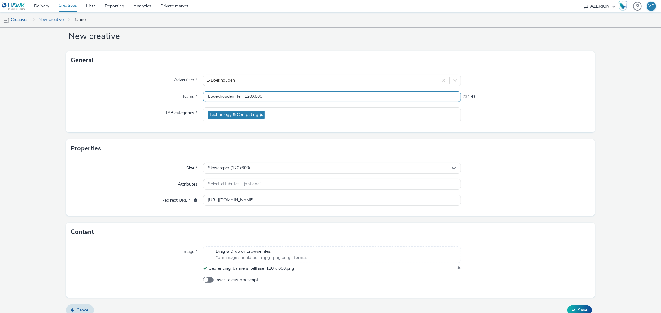
scroll to position [22, 0]
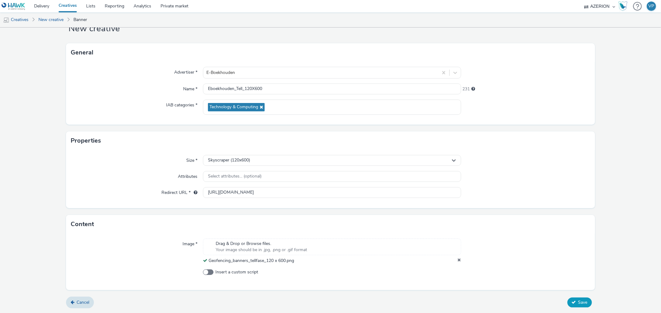
click at [578, 304] on span "Save" at bounding box center [582, 303] width 9 height 6
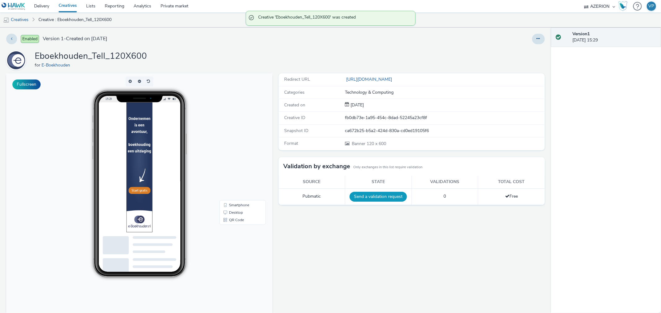
click at [376, 196] on button "Send a validation request" at bounding box center [377, 197] width 57 height 10
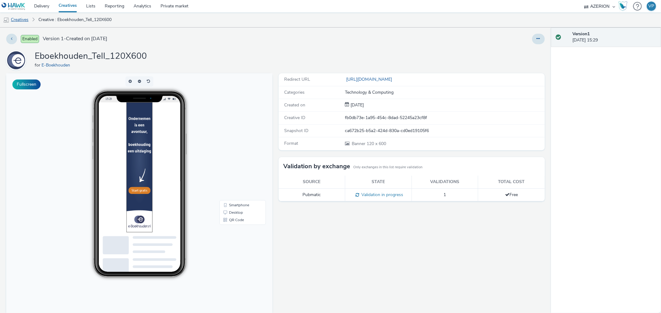
click at [21, 20] on link "Creatives" at bounding box center [16, 19] width 32 height 15
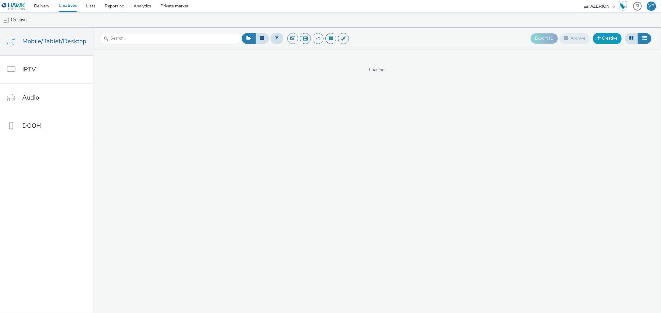
click at [602, 40] on link "Creative" at bounding box center [607, 38] width 29 height 11
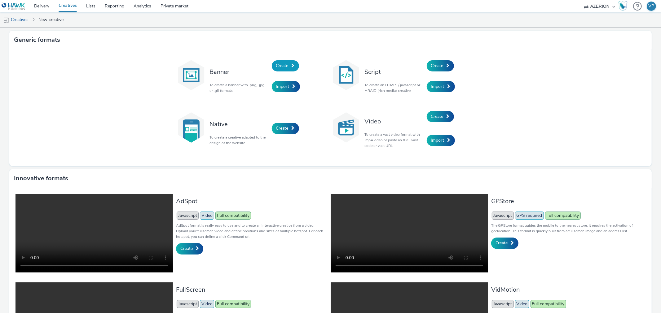
click at [277, 64] on span "Create" at bounding box center [282, 66] width 12 height 6
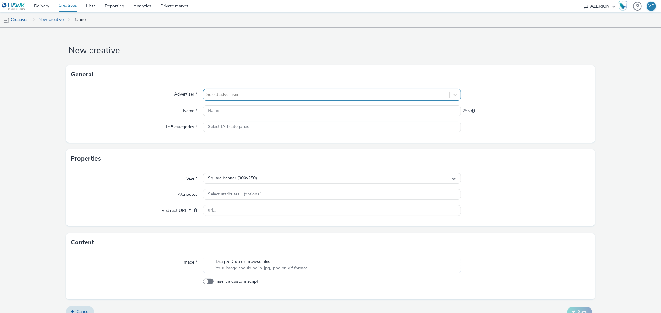
click at [352, 95] on div at bounding box center [325, 94] width 239 height 7
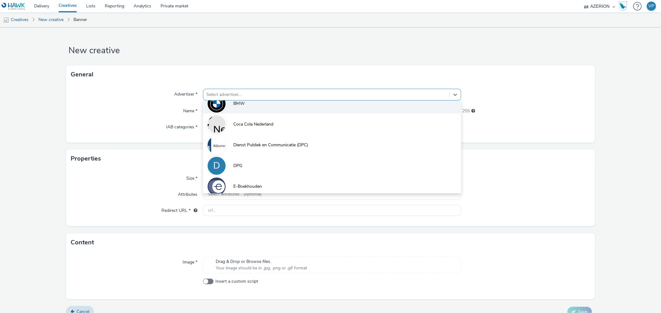
scroll to position [103, 0]
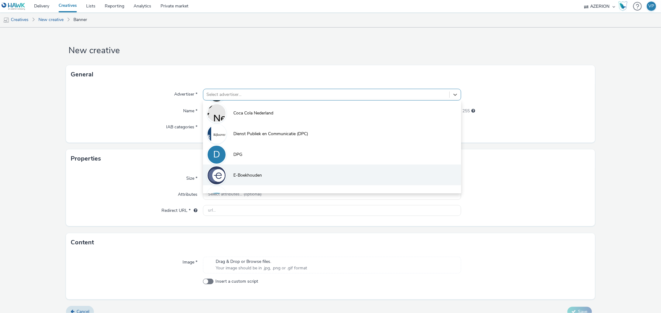
click at [286, 173] on li "E-Boekhouden" at bounding box center [332, 175] width 258 height 21
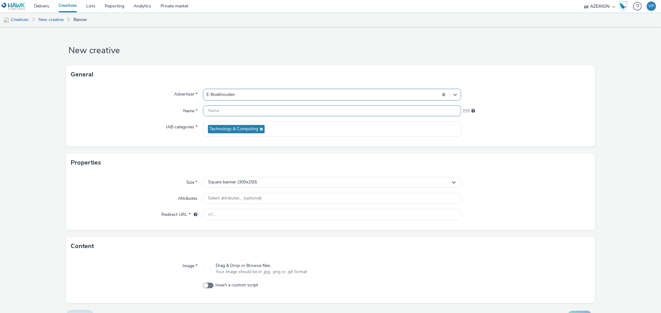
click at [275, 112] on input "text" at bounding box center [332, 111] width 258 height 11
paste input "Eboekhouden_Tell_120X600"
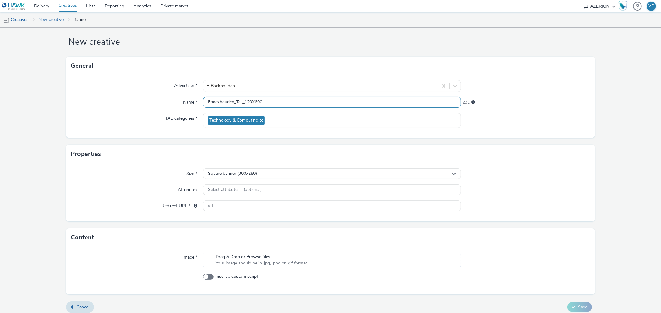
scroll to position [13, 0]
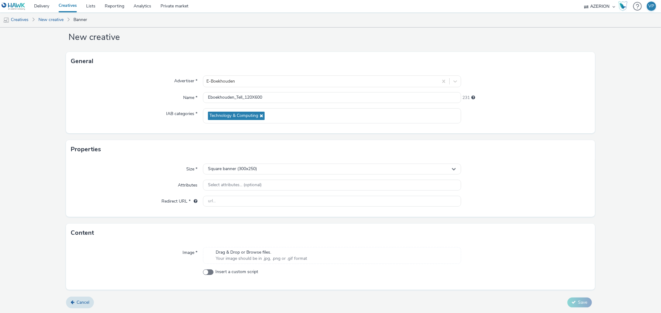
click at [284, 259] on span "Your image should be in .jpg, .png or .gif format" at bounding box center [261, 259] width 91 height 6
click at [249, 99] on input "Eboekhouden_Tell_120X600" at bounding box center [332, 97] width 258 height 11
type input "Eboekhouden_Tell_160X600"
click at [253, 168] on span "Square banner (300x250)" at bounding box center [232, 169] width 49 height 5
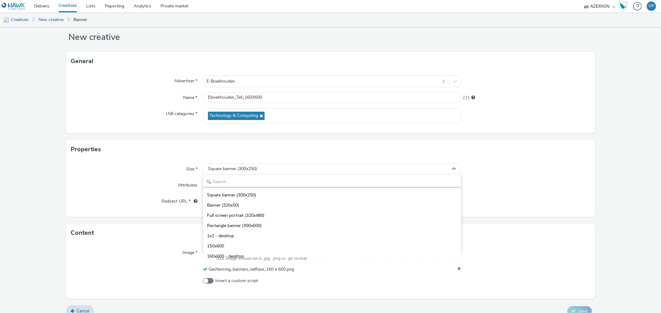
click at [248, 178] on input "text" at bounding box center [331, 182] width 257 height 11
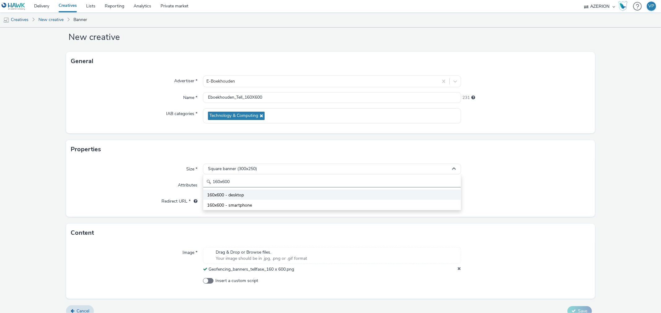
type input "160x600"
click at [242, 195] on span "160x600 - desktop" at bounding box center [225, 195] width 37 height 6
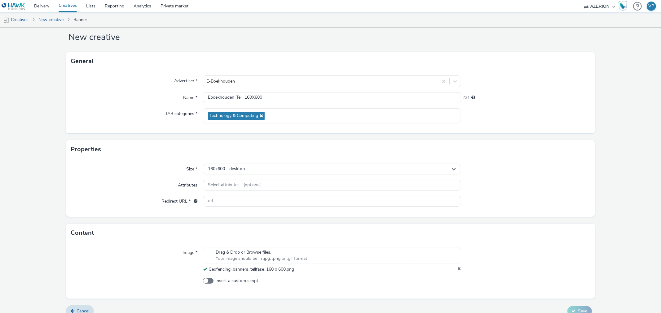
click at [545, 199] on div at bounding box center [525, 201] width 129 height 11
click at [249, 201] on input "text" at bounding box center [332, 201] width 258 height 11
paste input "https://www.e-boekhouden.nl/gefeliciteerd?&utm_source=fence_NL&utm_medium=geo&u…"
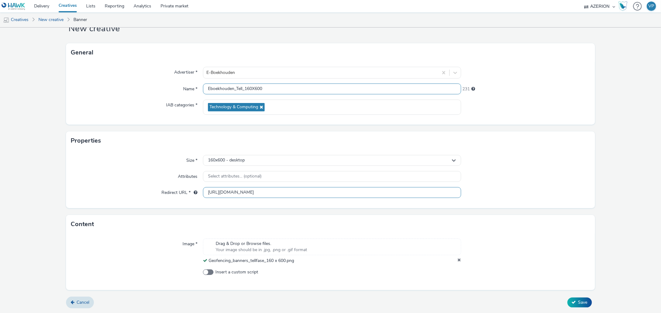
type input "https://www.e-boekhouden.nl/gefeliciteerd?&utm_source=fence_NL&utm_medium=geo&u…"
drag, startPoint x: 247, startPoint y: 88, endPoint x: 163, endPoint y: 79, distance: 84.4
click at [163, 79] on div "Advertiser * E-Boekhouden Name * Eboekhouden_Tell_160X600 231 IAB categories * …" at bounding box center [330, 93] width 528 height 63
click at [578, 302] on span "Save" at bounding box center [582, 303] width 9 height 6
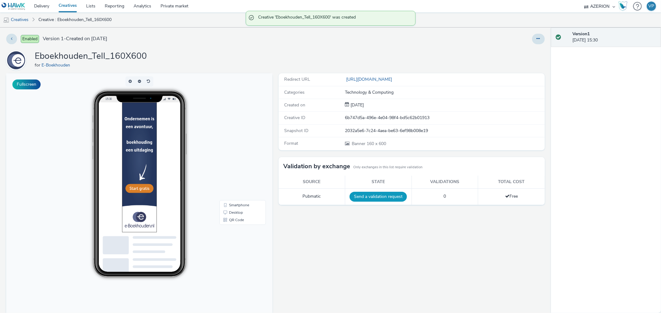
click at [366, 199] on button "Send a validation request" at bounding box center [377, 197] width 57 height 10
click at [17, 19] on link "Creatives" at bounding box center [16, 19] width 32 height 15
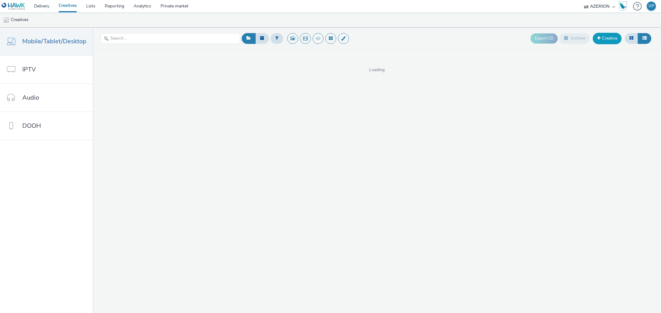
click at [599, 38] on span at bounding box center [598, 38] width 3 height 4
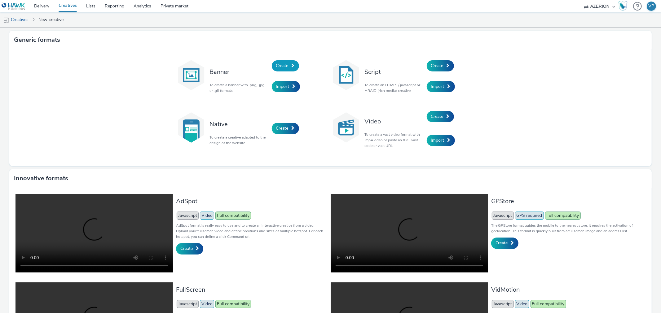
click at [280, 64] on span "Create" at bounding box center [282, 66] width 12 height 6
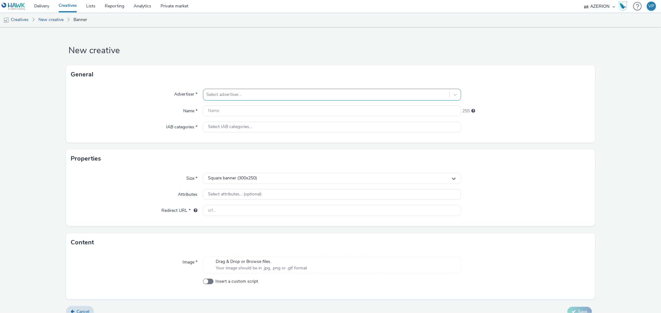
click at [247, 94] on div at bounding box center [325, 94] width 239 height 7
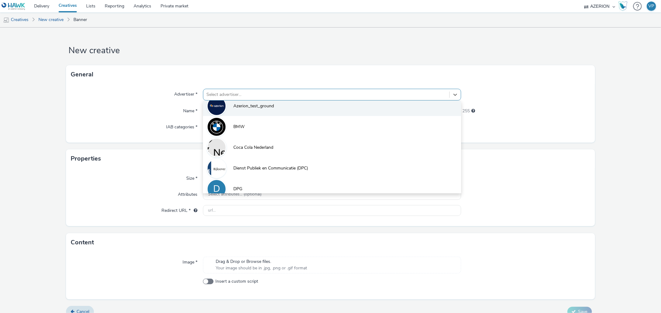
scroll to position [103, 0]
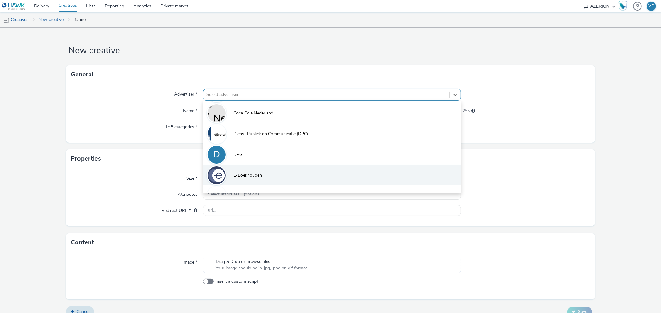
click at [253, 173] on span "E-Boekhouden" at bounding box center [247, 176] width 28 height 6
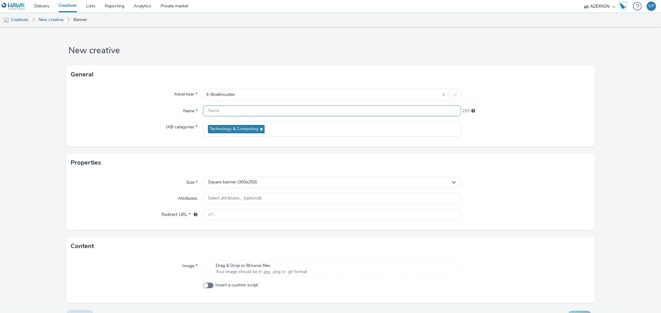
click at [249, 110] on input "text" at bounding box center [332, 111] width 258 height 11
paste input "Eboekhouden_Tell_160X600"
click at [250, 270] on span "Your image should be in .jpg, .png or .gif format" at bounding box center [261, 272] width 91 height 6
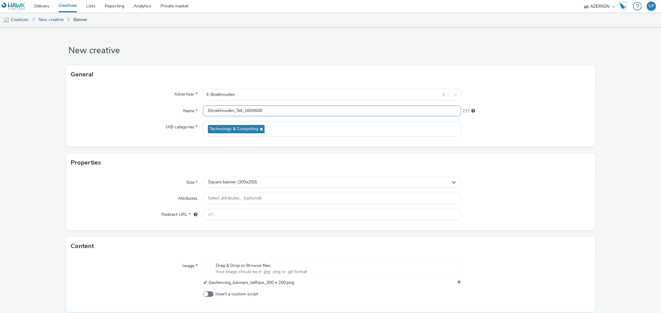
drag, startPoint x: 245, startPoint y: 112, endPoint x: 263, endPoint y: 113, distance: 18.6
click at [263, 113] on input "Eboekhouden_Tell_160X600" at bounding box center [332, 111] width 258 height 11
type input "Eboekhouden_Tell_300x250"
click at [230, 214] on input "text" at bounding box center [332, 214] width 258 height 11
paste input "https://www.e-boekhouden.nl/gefeliciteerd?&utm_source=fence_NL&utm_medium=geo&u…"
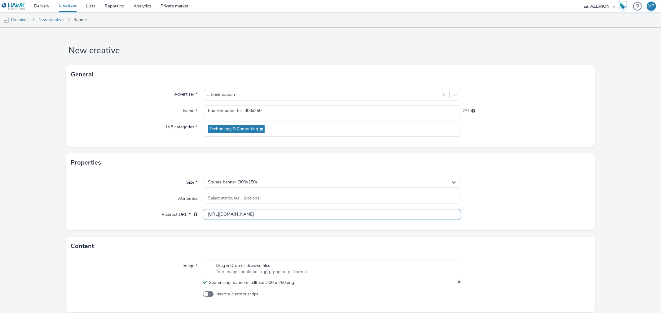
scroll to position [22, 0]
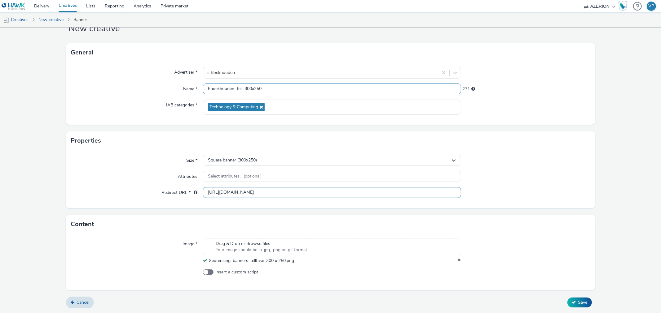
type input "https://www.e-boekhouden.nl/gefeliciteerd?&utm_source=fence_NL&utm_medium=geo&u…"
drag, startPoint x: 267, startPoint y: 88, endPoint x: 174, endPoint y: 87, distance: 92.6
click at [174, 87] on div "Name * Eboekhouden_Tell_300x250 231" at bounding box center [330, 89] width 519 height 11
click at [578, 304] on span "Save" at bounding box center [582, 303] width 9 height 6
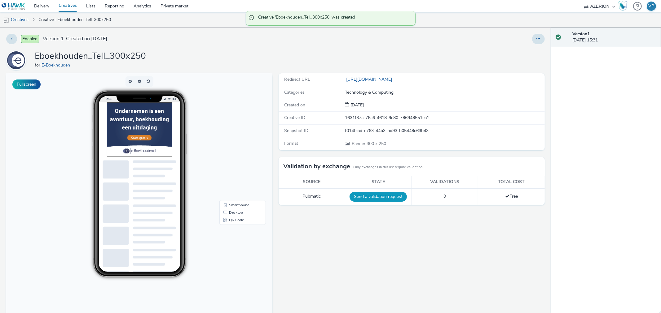
click at [387, 197] on button "Send a validation request" at bounding box center [377, 197] width 57 height 10
click at [392, 265] on div "Redirect URL https://www.e-boekhouden.nl/gefeliciteerd?&utm_source=fence_NL&utm…" at bounding box center [409, 203] width 269 height 261
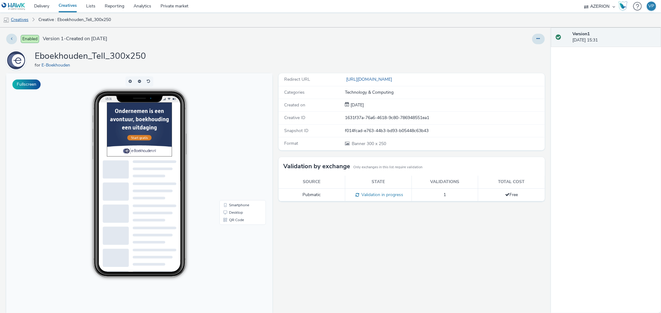
click at [19, 20] on link "Creatives" at bounding box center [16, 19] width 32 height 15
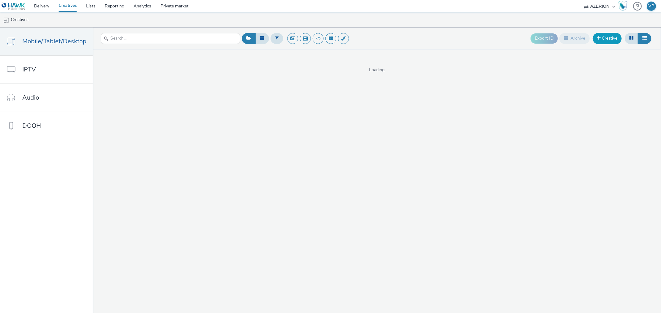
click at [606, 37] on link "Creative" at bounding box center [607, 38] width 29 height 11
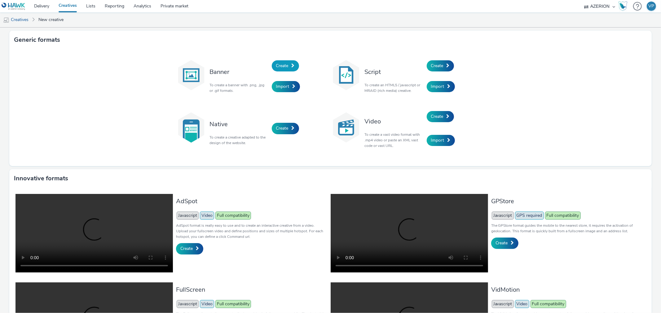
click at [276, 64] on span "Create" at bounding box center [282, 66] width 12 height 6
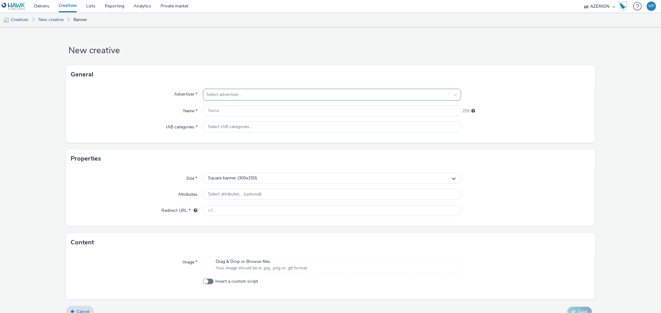
click at [304, 92] on div at bounding box center [325, 94] width 239 height 7
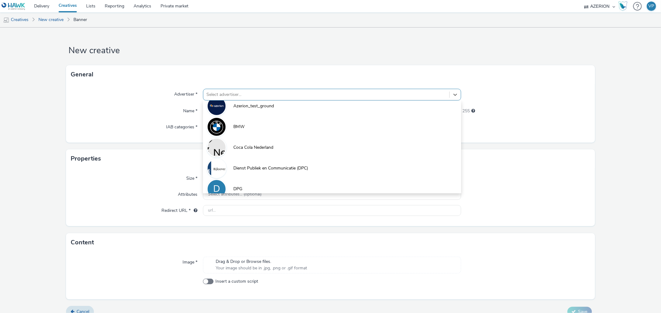
scroll to position [103, 0]
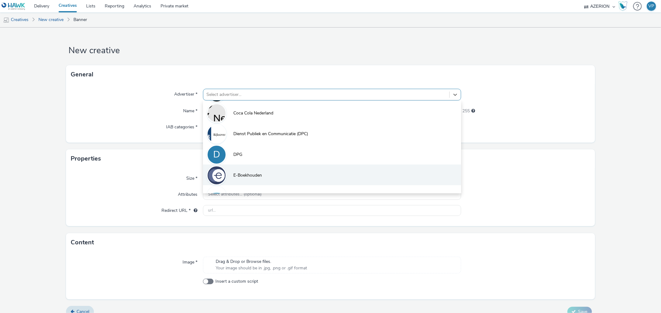
click at [257, 176] on span "E-Boekhouden" at bounding box center [247, 176] width 28 height 6
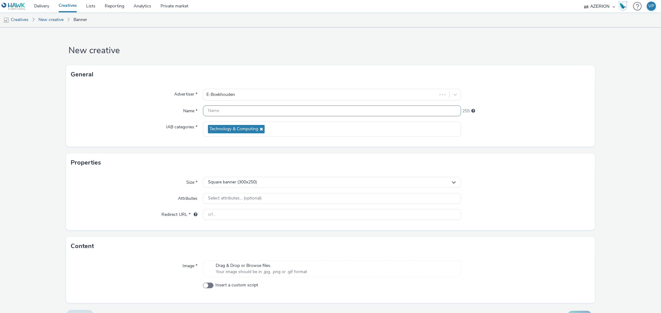
click at [242, 106] on input "text" at bounding box center [332, 111] width 258 height 11
paste input "Eboekhouden_Tell_300x250"
click at [330, 267] on div "Drag & Drop or Browse files. Your image should be in .jpg, .png or .gif format" at bounding box center [332, 269] width 258 height 17
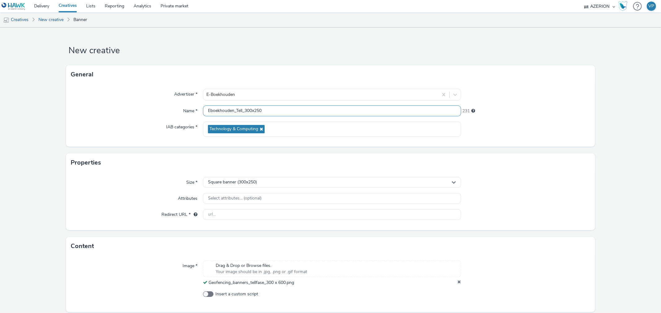
drag, startPoint x: 253, startPoint y: 112, endPoint x: 258, endPoint y: 113, distance: 5.3
click at [258, 113] on input "Eboekhouden_Tell_300x250" at bounding box center [332, 111] width 258 height 11
type input "Eboekhouden_Tell_300x600"
click at [251, 179] on div "Square banner (300x250)" at bounding box center [332, 182] width 258 height 11
click at [242, 202] on div "Square banner (300x250) Banner (320x50) Full screen portrait (320x480) Rectangl…" at bounding box center [332, 226] width 258 height 77
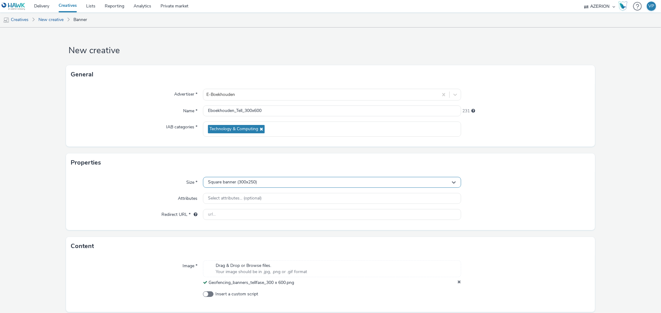
drag, startPoint x: 242, startPoint y: 182, endPoint x: 240, endPoint y: 187, distance: 5.7
click at [242, 184] on span "Square banner (300x250)" at bounding box center [232, 182] width 49 height 5
click at [239, 198] on input "text" at bounding box center [331, 195] width 257 height 11
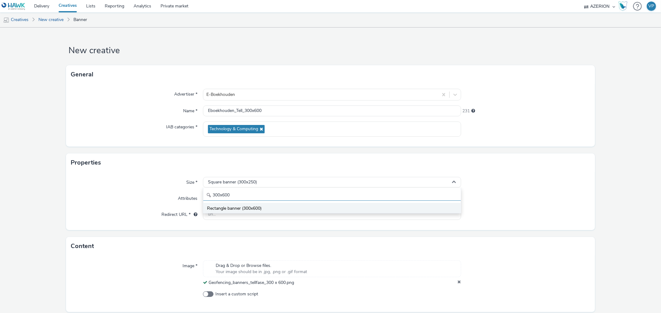
type input "300x600"
click at [237, 210] on span "Rectangle banner (300x600)" at bounding box center [234, 209] width 55 height 6
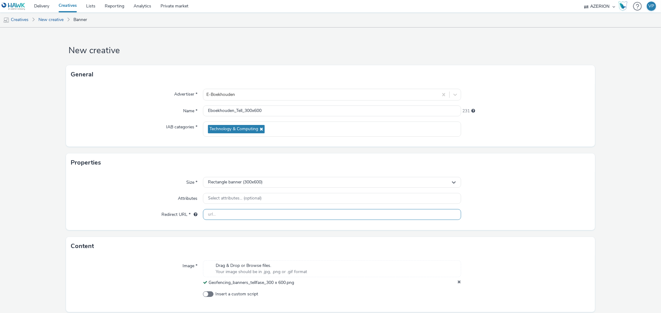
click at [252, 217] on input "text" at bounding box center [332, 214] width 258 height 11
paste input "https://www.e-boekhouden.nl/gefeliciteerd?&utm_source=fence_NL&utm_medium=geo&u…"
type input "https://www.e-boekhouden.nl/gefeliciteerd?&utm_source=fence_NL&utm_medium=geo&u…"
click at [505, 195] on div at bounding box center [525, 198] width 129 height 11
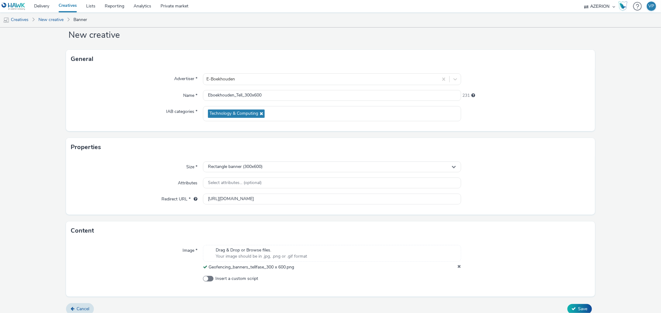
scroll to position [22, 0]
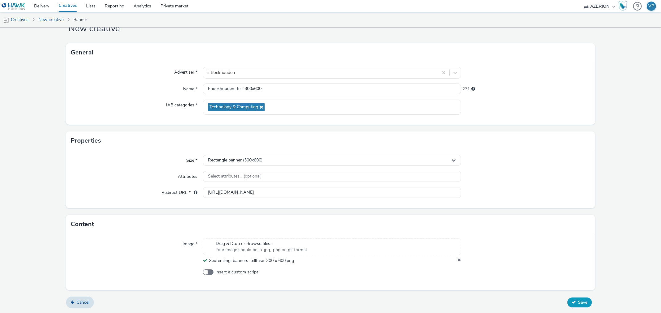
click at [578, 301] on span "Save" at bounding box center [582, 303] width 9 height 6
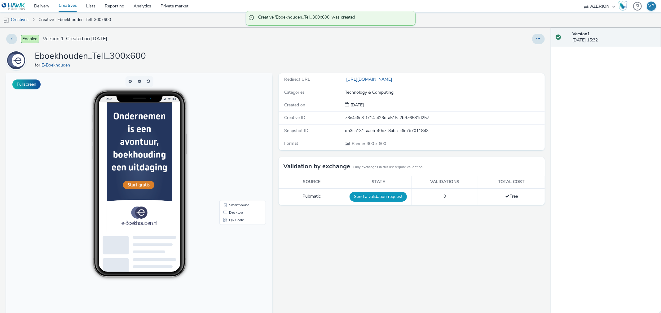
click at [366, 199] on button "Send a validation request" at bounding box center [377, 197] width 57 height 10
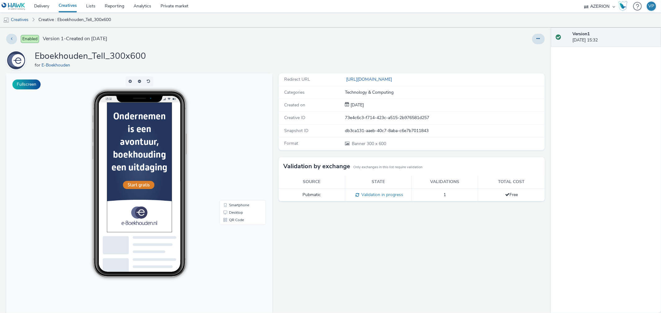
click at [382, 232] on div "Redirect URL https://www.e-boekhouden.nl/gefeliciteerd?&utm_source=fence_NL&utm…" at bounding box center [409, 203] width 269 height 261
drag, startPoint x: 146, startPoint y: 54, endPoint x: 37, endPoint y: 54, distance: 109.7
click at [37, 54] on div "Eboekhouden_Tell_300x600 for E-Boekhouden" at bounding box center [275, 60] width 538 height 20
copy h1 "Eboekhouden_Tell_300x600"
click at [22, 17] on link "Creatives" at bounding box center [16, 19] width 32 height 15
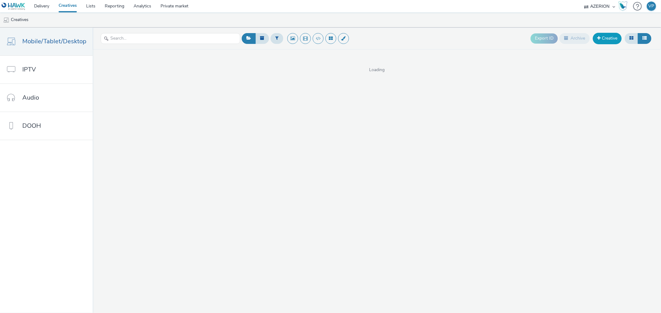
click at [601, 40] on link "Creative" at bounding box center [607, 38] width 29 height 11
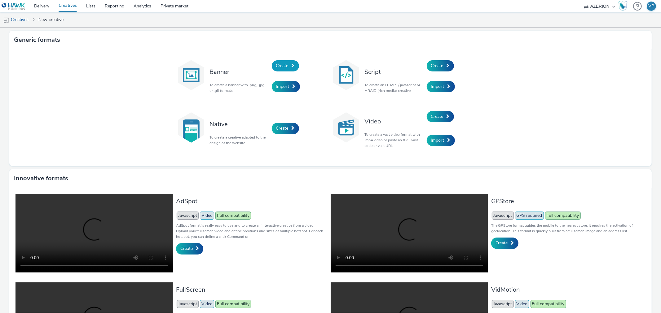
click at [282, 65] on span "Create" at bounding box center [282, 66] width 12 height 6
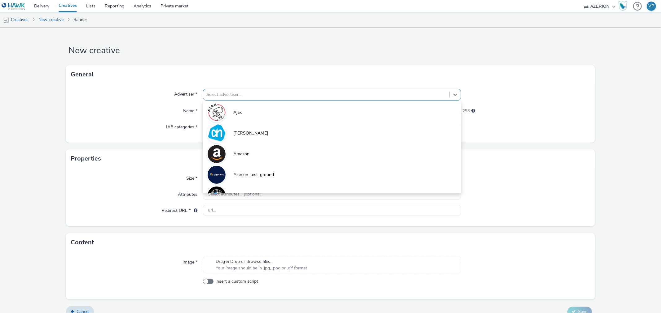
click at [296, 94] on div at bounding box center [325, 94] width 239 height 7
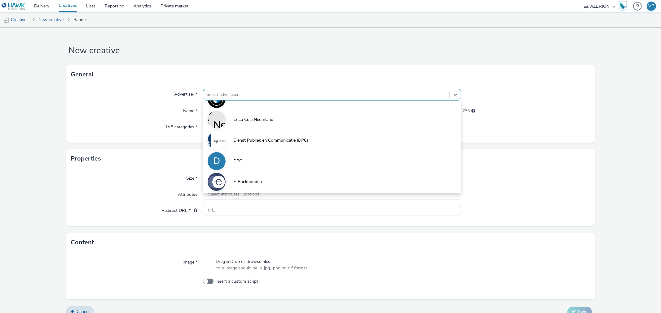
scroll to position [103, 0]
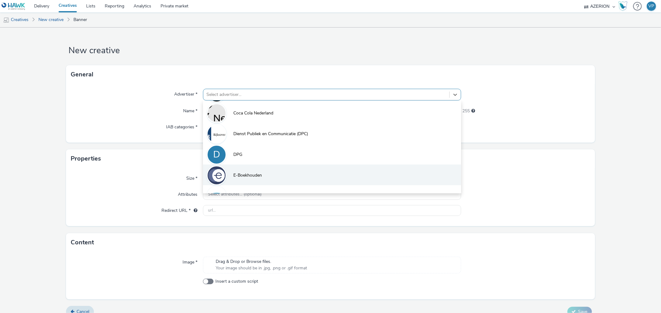
click at [261, 172] on li "E-Boekhouden" at bounding box center [332, 175] width 258 height 21
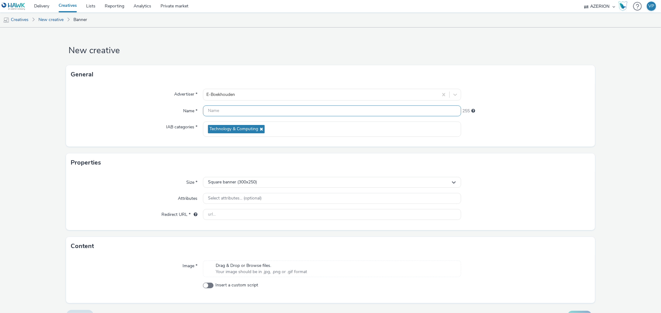
click at [241, 112] on input "text" at bounding box center [332, 111] width 258 height 11
paste input "Eboekhouden_Tell_300x600"
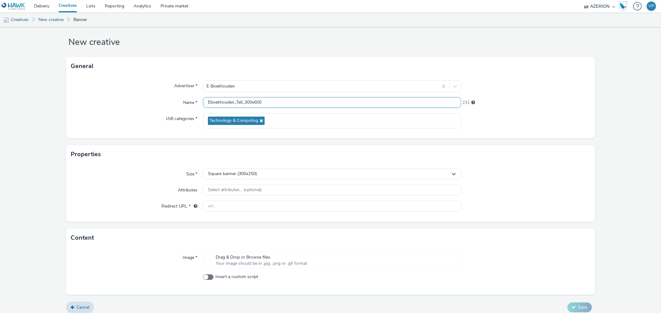
scroll to position [13, 0]
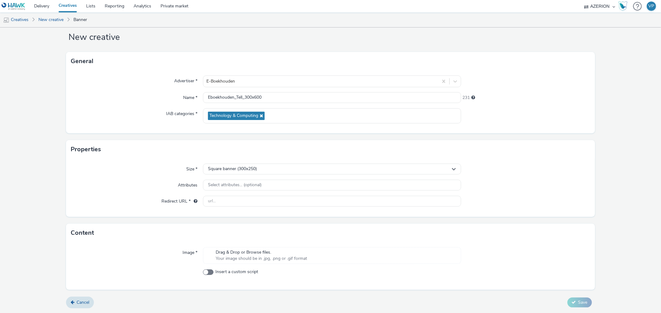
click at [288, 257] on span "Your image should be in .jpg, .png or .gif format" at bounding box center [261, 259] width 91 height 6
drag, startPoint x: 244, startPoint y: 97, endPoint x: 292, endPoint y: 98, distance: 48.3
click at [292, 98] on input "Eboekhouden_Tell_300x600" at bounding box center [332, 97] width 258 height 11
type input "Eboekhouden_Tell_728x90"
click at [261, 168] on div "Square banner (300x250)" at bounding box center [332, 169] width 258 height 11
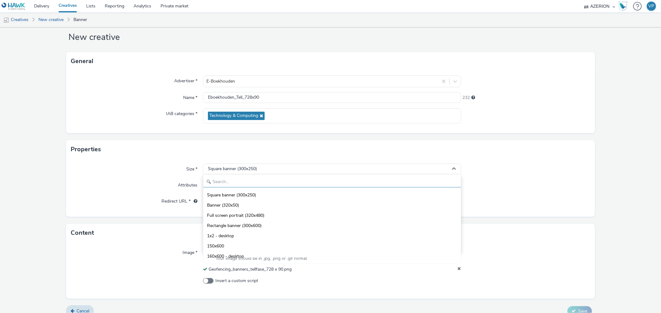
click at [256, 183] on input "text" at bounding box center [331, 182] width 257 height 11
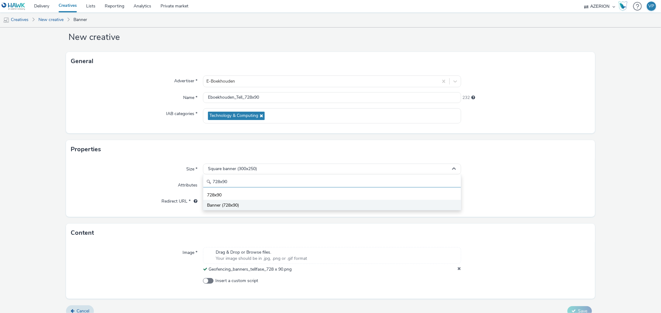
type input "728x90"
click at [247, 207] on li "Banner (728x90)" at bounding box center [331, 205] width 257 height 10
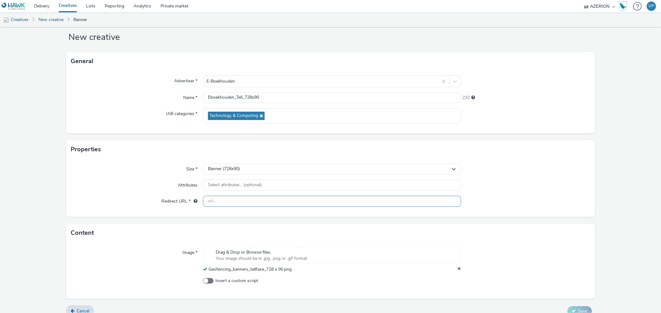
click at [239, 199] on input "text" at bounding box center [332, 201] width 258 height 11
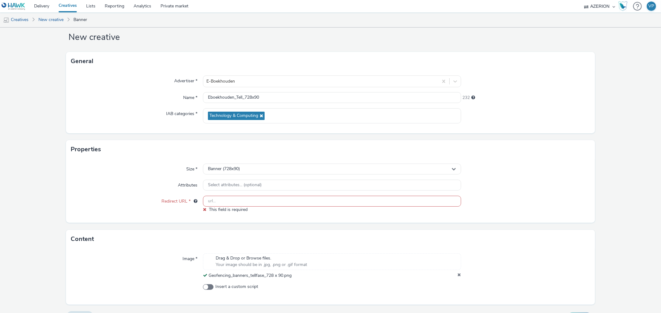
click at [255, 200] on input "text" at bounding box center [332, 201] width 258 height 11
paste input "https://www.e-boekhouden.nl/gefeliciteerd?&utm_source=fence_NL&utm_medium=geo&u…"
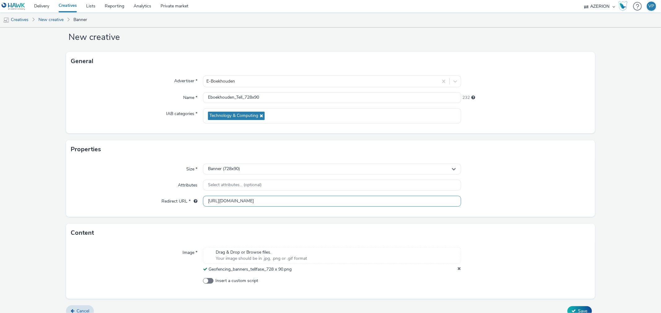
scroll to position [22, 0]
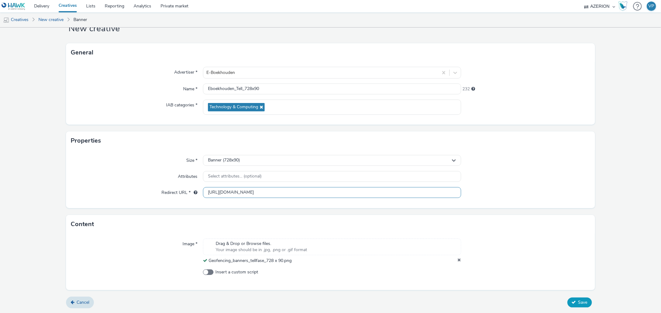
type input "https://www.e-boekhouden.nl/gefeliciteerd?&utm_source=fence_NL&utm_medium=geo&u…"
click at [584, 300] on button "Save" at bounding box center [579, 303] width 24 height 10
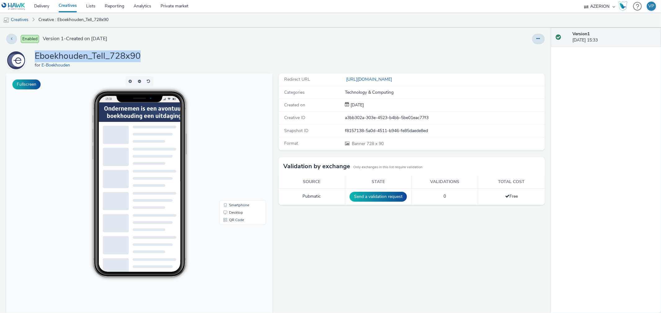
drag, startPoint x: 36, startPoint y: 55, endPoint x: 192, endPoint y: 59, distance: 156.2
click at [192, 59] on div "Eboekhouden_Tell_728x90 for E-Boekhouden" at bounding box center [275, 60] width 538 height 20
copy h1 "Eboekhouden_Tell_728x90"
click at [363, 195] on button "Send a validation request" at bounding box center [377, 197] width 57 height 10
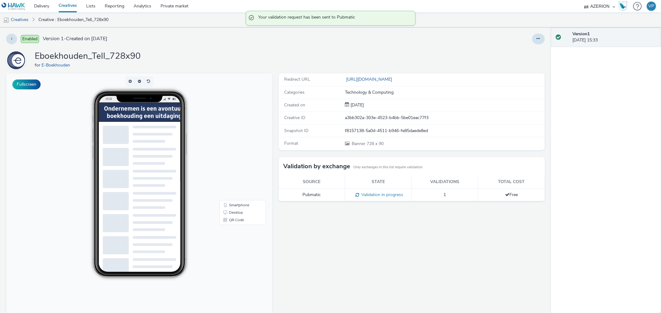
click at [315, 234] on div "Redirect URL https://www.e-boekhouden.nl/gefeliciteerd?&utm_source=fence_NL&utm…" at bounding box center [409, 203] width 269 height 261
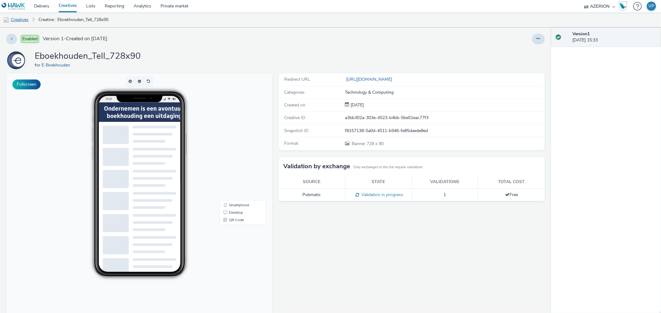
click at [16, 21] on link "Creatives" at bounding box center [16, 19] width 32 height 15
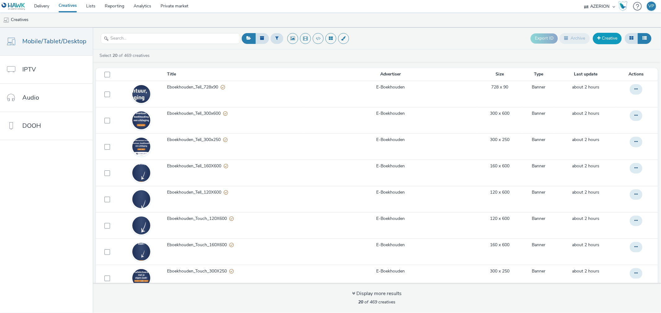
click at [607, 40] on link "Creative" at bounding box center [607, 38] width 29 height 11
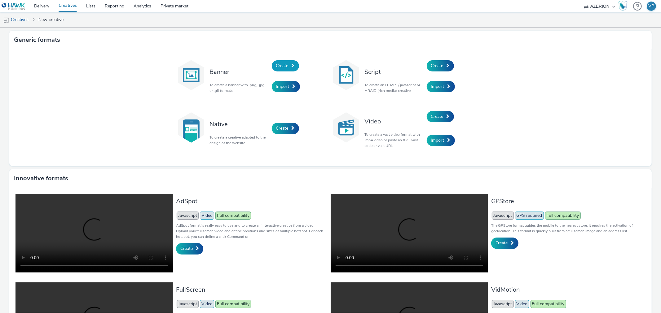
click at [288, 63] on link "Create" at bounding box center [285, 65] width 27 height 11
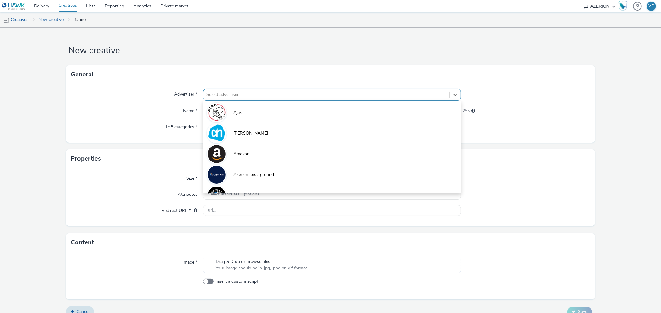
click at [277, 95] on div at bounding box center [325, 94] width 239 height 7
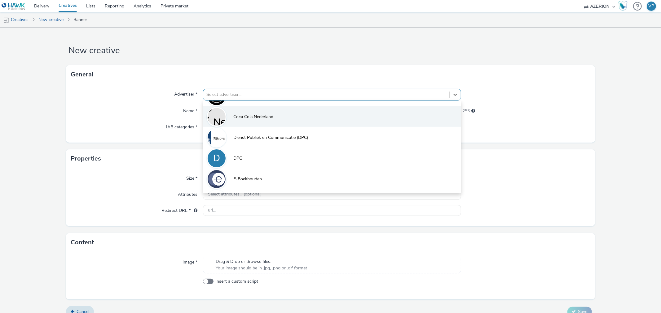
scroll to position [103, 0]
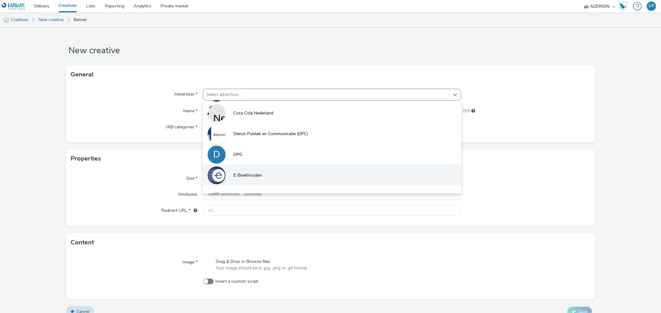
click at [246, 169] on li "E-Boekhouden" at bounding box center [332, 175] width 258 height 21
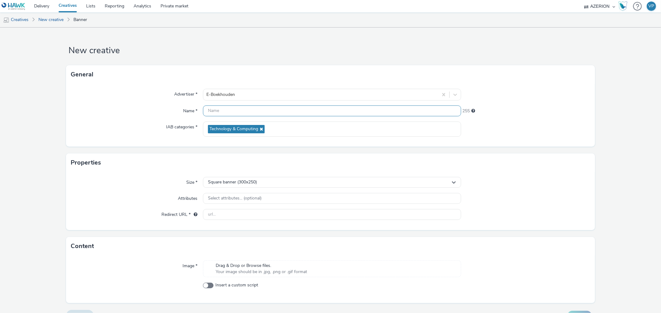
click at [250, 112] on input "text" at bounding box center [332, 111] width 258 height 11
paste input "Eboekhouden_Tell_728x90"
click at [237, 112] on input "Eboekhouden_Tell_728x90" at bounding box center [332, 111] width 258 height 11
type input "Eboekhouden_Sell_728x90"
click at [279, 181] on div "Square banner (300x250)" at bounding box center [332, 182] width 258 height 11
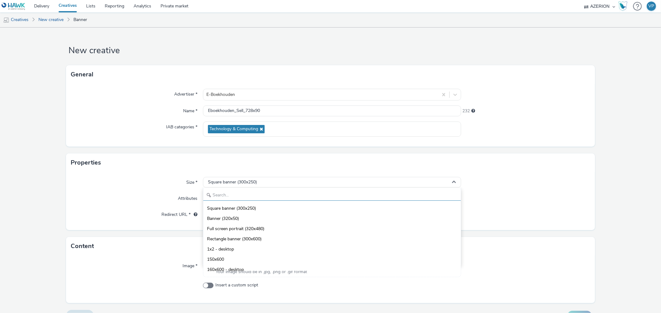
click at [274, 196] on input "text" at bounding box center [331, 195] width 257 height 11
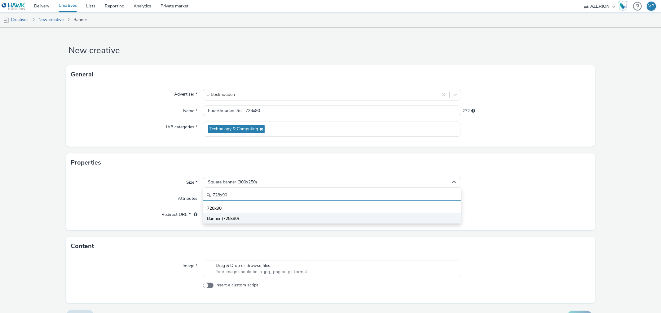
type input "728x90"
click at [262, 220] on li "Banner (728x90)" at bounding box center [331, 218] width 257 height 10
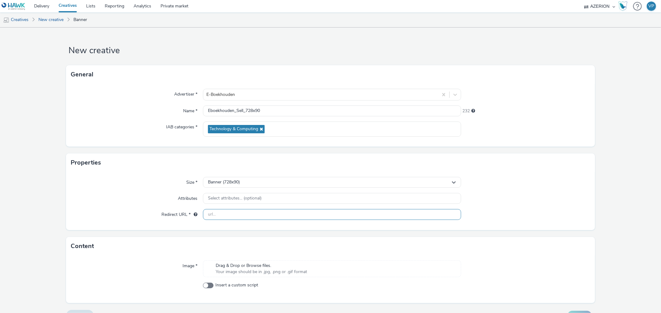
click at [330, 216] on input "text" at bounding box center [332, 214] width 258 height 11
paste input "https://www.e-boekhouden.nl/gefeliciteerd?&utm_source=fence_NL&utm_medium=geo&u…"
type input "https://www.e-boekhouden.nl/gefeliciteerd?&utm_source=fence_NL&utm_medium=geo&u…"
click at [552, 208] on div "Size * Banner (728x90) Attributes Select attributes... (optional) Redirect URL …" at bounding box center [330, 201] width 528 height 58
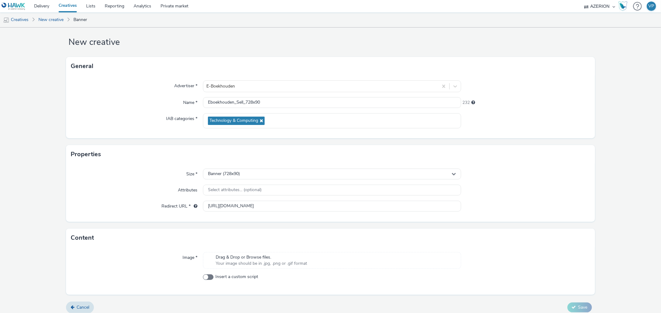
scroll to position [13, 0]
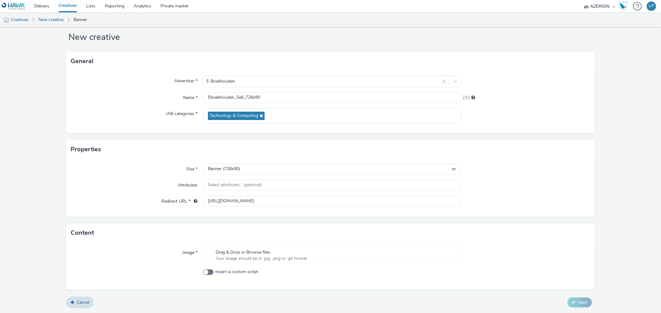
click at [309, 254] on div "Drag & Drop or Browse files. Your image should be in .jpg, .png or .gif format" at bounding box center [332, 255] width 258 height 17
drag, startPoint x: 278, startPoint y: 94, endPoint x: 190, endPoint y: 98, distance: 88.1
click at [190, 98] on div "Name * Eboekhouden_Sell_728x90 232" at bounding box center [330, 97] width 519 height 11
click at [519, 194] on div "Size * Banner (728x90) Attributes Select attributes... (optional) Redirect URL …" at bounding box center [330, 188] width 528 height 58
click at [572, 311] on icon at bounding box center [574, 311] width 4 height 4
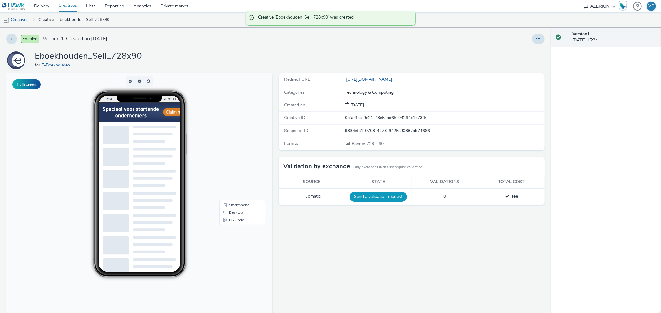
click at [385, 192] on button "Send a validation request" at bounding box center [377, 197] width 57 height 10
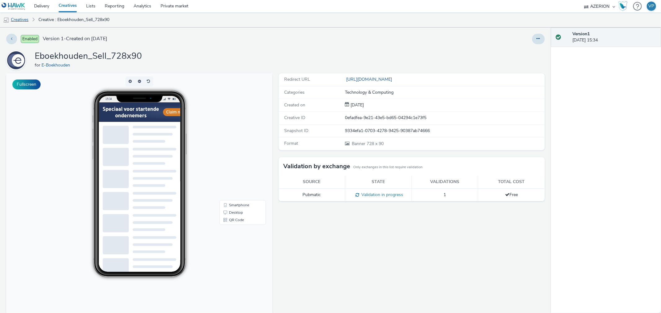
click at [21, 20] on link "Creatives" at bounding box center [16, 19] width 32 height 15
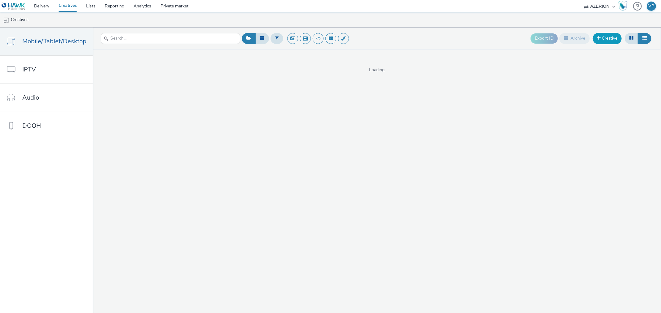
click at [600, 39] on link "Creative" at bounding box center [607, 38] width 29 height 11
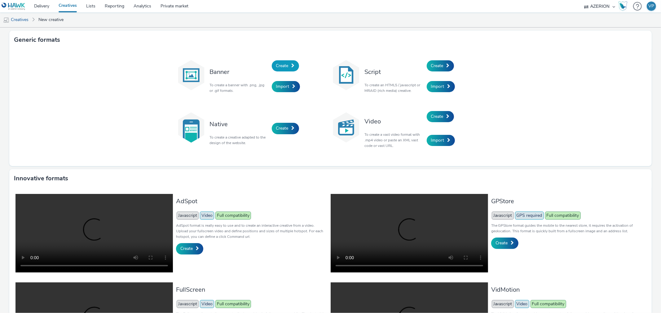
click at [283, 63] on span "Create" at bounding box center [282, 66] width 12 height 6
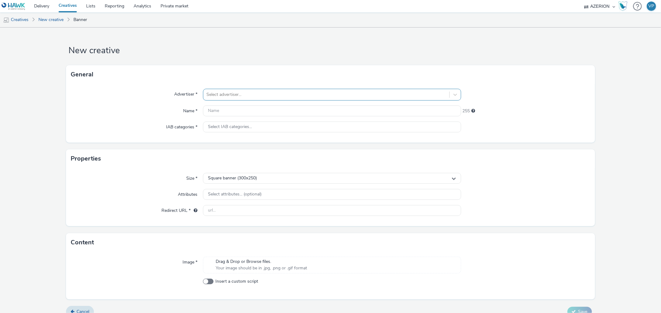
click at [240, 94] on div at bounding box center [325, 94] width 239 height 7
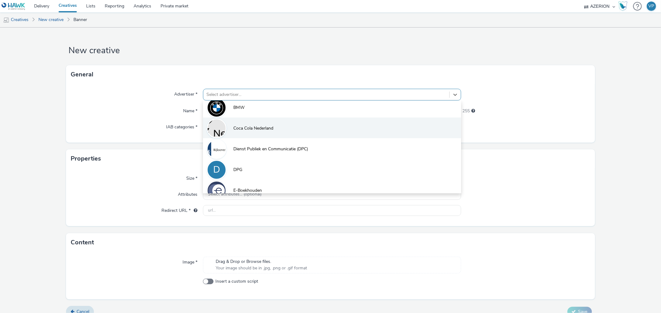
scroll to position [103, 0]
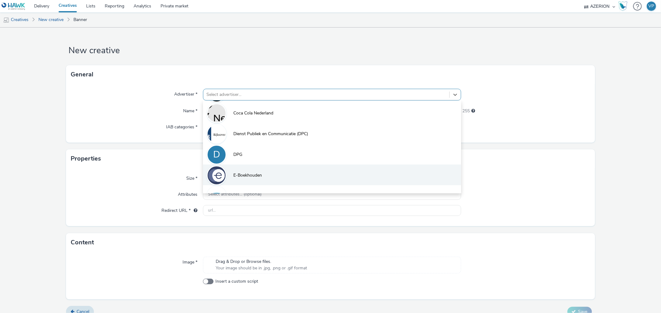
click at [246, 174] on span "E-Boekhouden" at bounding box center [247, 176] width 28 height 6
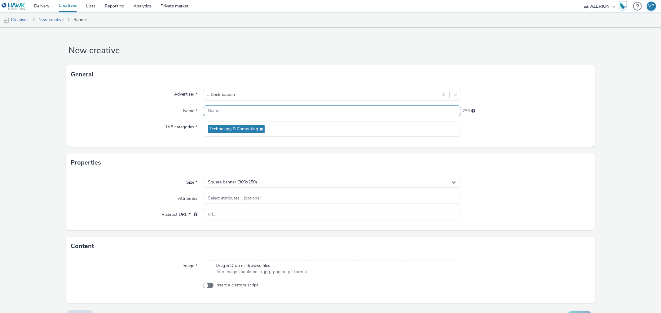
click at [243, 111] on input "text" at bounding box center [332, 111] width 258 height 11
paste input "Eboekhouden_Sell_728x90"
click at [305, 271] on div "Drag & Drop or Browse files. Your image should be in .jpg, .png or .gif format" at bounding box center [261, 269] width 98 height 13
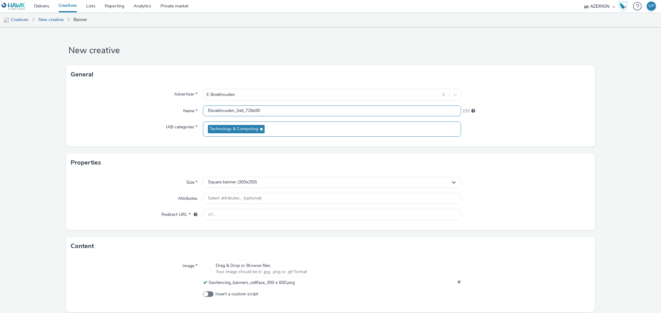
scroll to position [0, 0]
drag, startPoint x: 244, startPoint y: 109, endPoint x: 300, endPoint y: 123, distance: 58.3
click at [300, 123] on div "Advertiser * E-Boekhouden Name * Eboekhouden_Sell_728x90 232 IAB categories * T…" at bounding box center [330, 115] width 528 height 63
type input "Eboekhouden_Sell_300x600"
click at [269, 185] on div "Square banner (300x250)" at bounding box center [332, 182] width 258 height 11
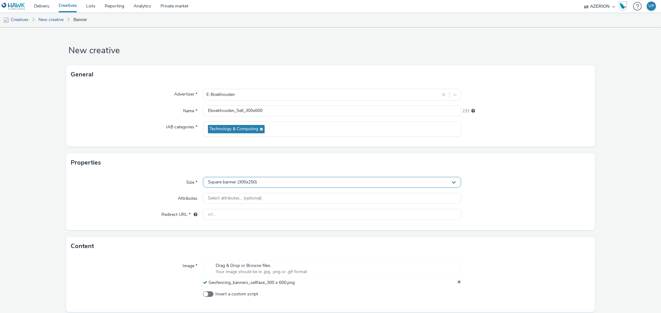
scroll to position [0, 0]
click at [247, 195] on input "text" at bounding box center [331, 195] width 257 height 11
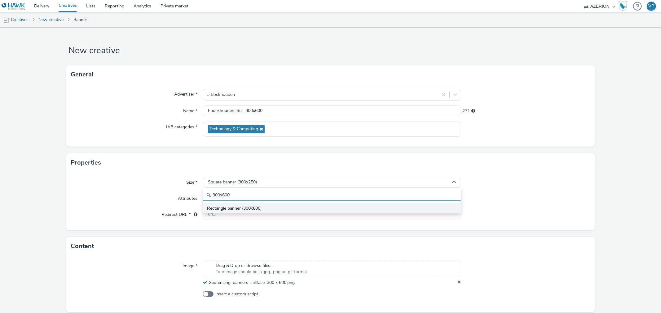
type input "300x600"
click at [239, 209] on span "Rectangle banner (300x600)" at bounding box center [234, 209] width 55 height 6
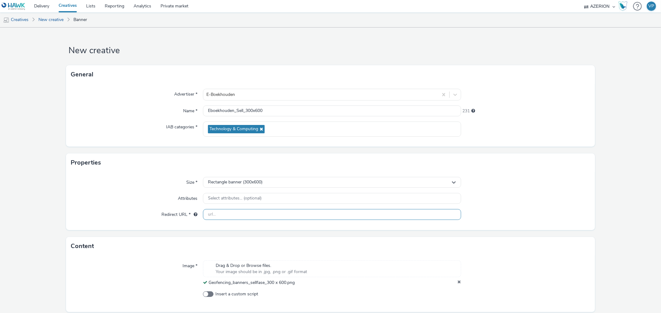
click at [270, 217] on input "text" at bounding box center [332, 214] width 258 height 11
paste input "https://www.e-boekhouden.nl/gefeliciteerd?&utm_source=fence_NL&utm_medium=geo&u…"
type input "https://www.e-boekhouden.nl/gefeliciteerd?&utm_source=fence_NL&utm_medium=geo&u…"
click at [520, 252] on div "Content" at bounding box center [330, 246] width 528 height 19
drag, startPoint x: 269, startPoint y: 112, endPoint x: 172, endPoint y: 112, distance: 97.0
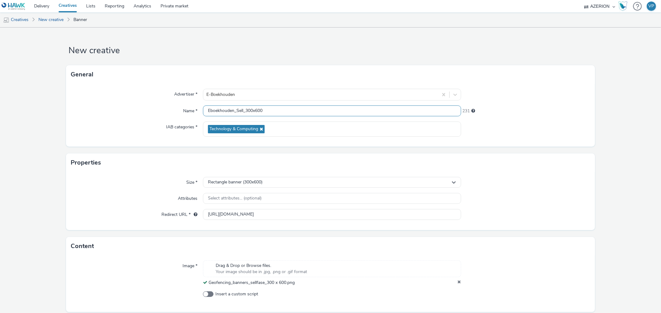
click at [172, 112] on div "Name * Eboekhouden_Sell_300x600 231" at bounding box center [330, 111] width 519 height 11
click at [582, 278] on div at bounding box center [525, 273] width 129 height 25
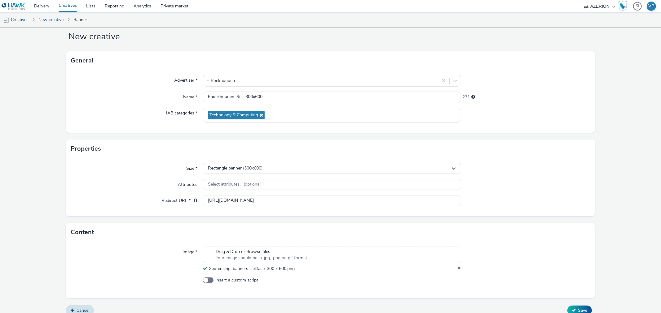
scroll to position [22, 0]
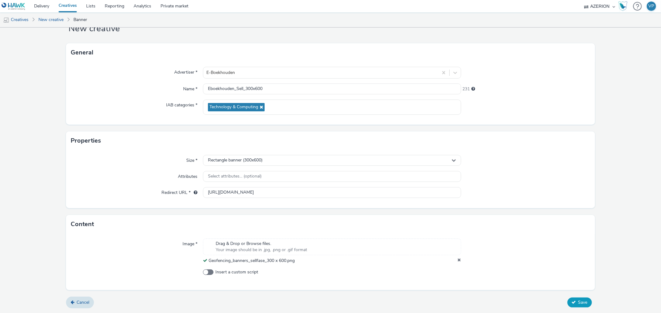
click at [578, 304] on span "Save" at bounding box center [582, 303] width 9 height 6
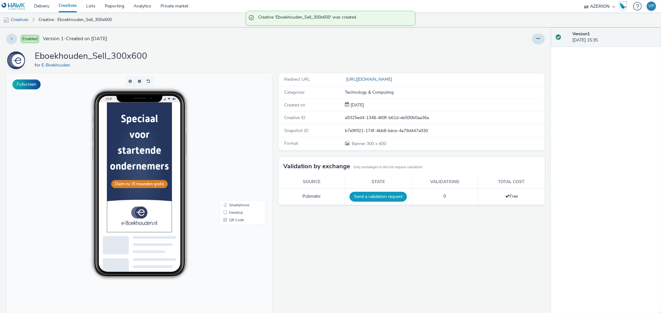
click at [370, 195] on button "Send a validation request" at bounding box center [377, 197] width 57 height 10
click at [19, 17] on link "Creatives" at bounding box center [16, 19] width 32 height 15
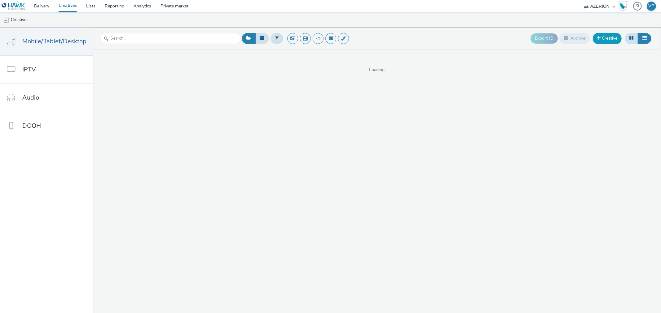
click at [609, 40] on link "Creative" at bounding box center [607, 38] width 29 height 11
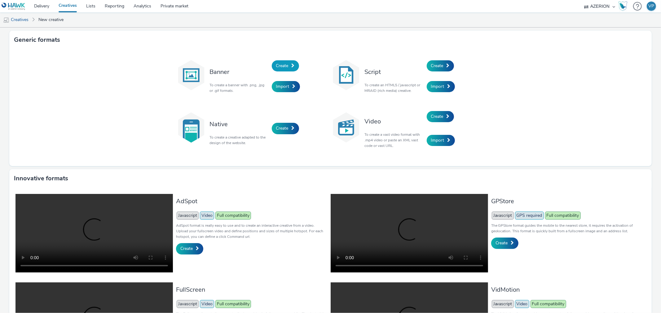
click at [290, 63] on link "Create" at bounding box center [285, 65] width 27 height 11
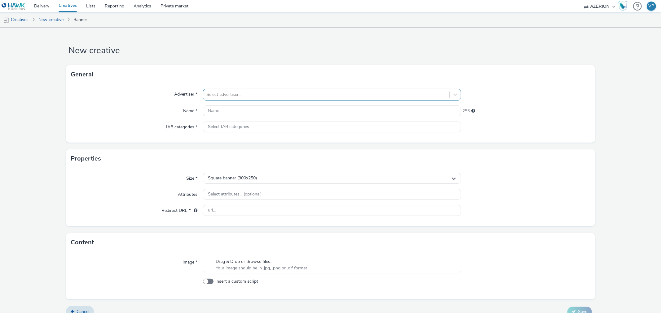
click at [318, 96] on div at bounding box center [325, 94] width 239 height 7
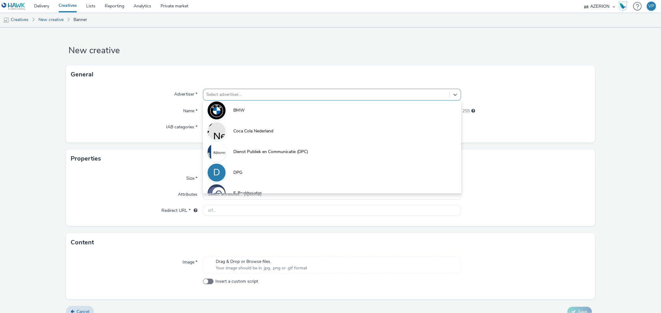
scroll to position [103, 0]
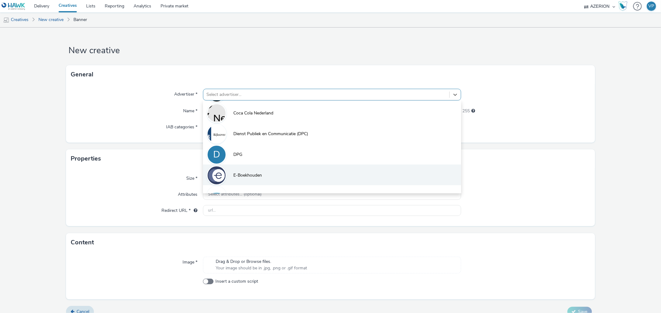
click at [259, 175] on span "E-Boekhouden" at bounding box center [247, 176] width 28 height 6
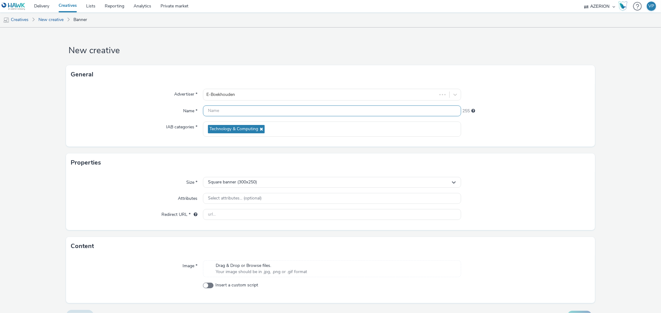
click at [245, 110] on input "text" at bounding box center [332, 111] width 258 height 11
paste input "Eboekhouden_Sell_300x600"
click at [292, 271] on span "Your image should be in .jpg, .png or .gif format" at bounding box center [261, 272] width 91 height 6
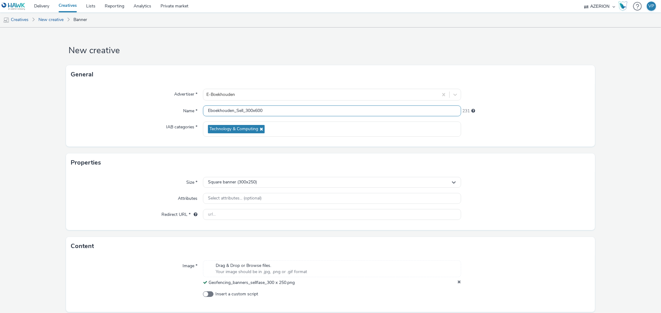
click at [257, 110] on input "Eboekhouden_Sell_300x600" at bounding box center [332, 111] width 258 height 11
type input "Eboekhouden_Sell_300x250"
click at [239, 183] on span "Square banner (300x250)" at bounding box center [232, 182] width 49 height 5
click at [519, 188] on div at bounding box center [525, 182] width 129 height 11
click at [273, 215] on input "text" at bounding box center [332, 214] width 258 height 11
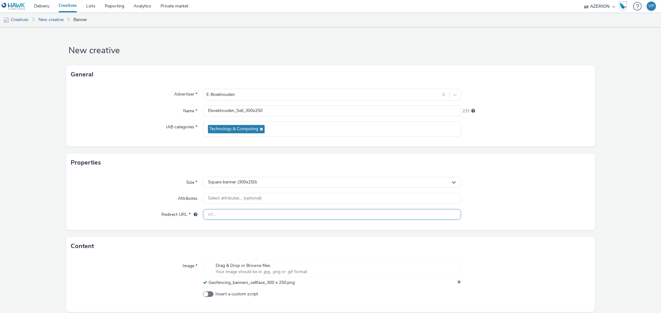
paste input "https://www.e-boekhouden.nl/gefeliciteerd?&utm_source=fence_NL&utm_medium=geo&u…"
type input "https://www.e-boekhouden.nl/gefeliciteerd?&utm_source=fence_NL&utm_medium=geo&u…"
click at [530, 200] on div at bounding box center [525, 198] width 129 height 11
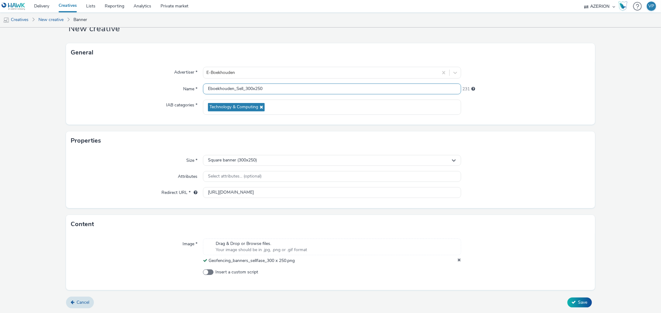
drag, startPoint x: 274, startPoint y: 87, endPoint x: 180, endPoint y: 87, distance: 93.5
click at [180, 87] on div "Name * Eboekhouden_Sell_300x250 231" at bounding box center [330, 89] width 519 height 11
click at [578, 302] on span "Save" at bounding box center [582, 303] width 9 height 6
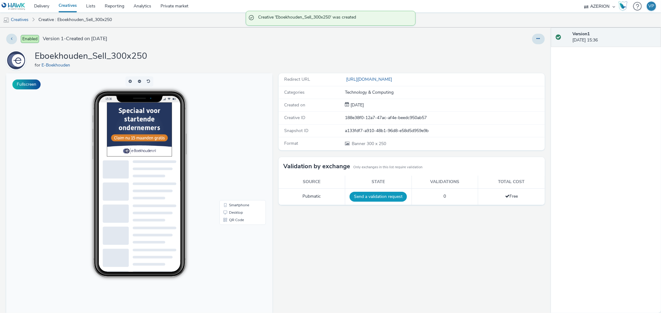
click at [366, 196] on button "Send a validation request" at bounding box center [377, 197] width 57 height 10
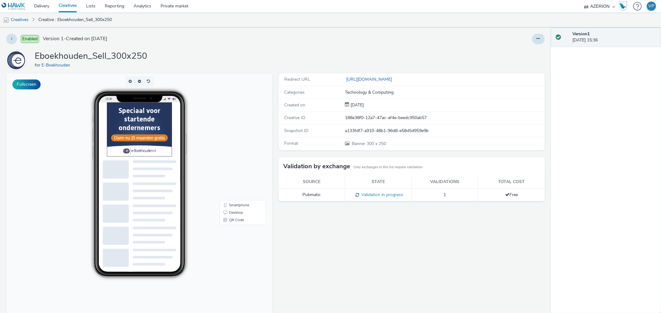
click at [349, 251] on div "Redirect URL https://www.e-boekhouden.nl/gefeliciteerd?&utm_source=fence_NL&utm…" at bounding box center [409, 203] width 269 height 261
click at [23, 19] on link "Creatives" at bounding box center [16, 19] width 32 height 15
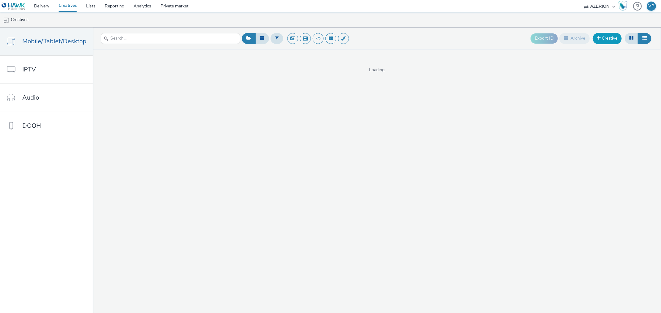
click at [602, 38] on link "Creative" at bounding box center [607, 38] width 29 height 11
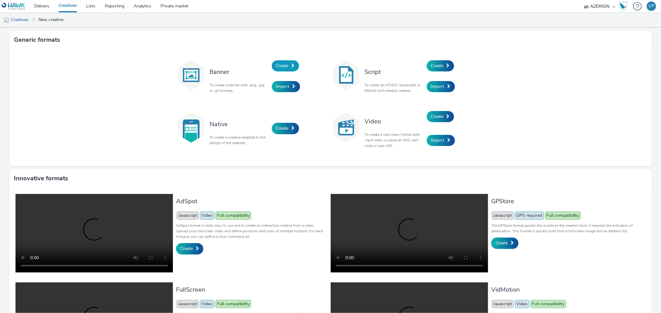
click at [284, 64] on span "Create" at bounding box center [282, 66] width 12 height 6
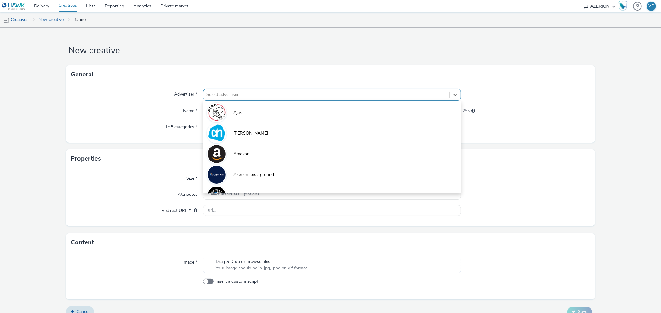
click at [222, 94] on div at bounding box center [325, 94] width 239 height 7
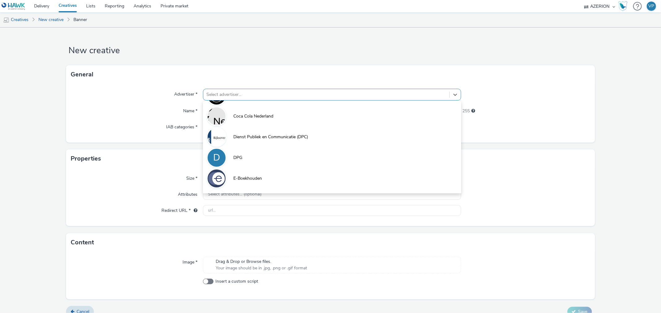
scroll to position [103, 0]
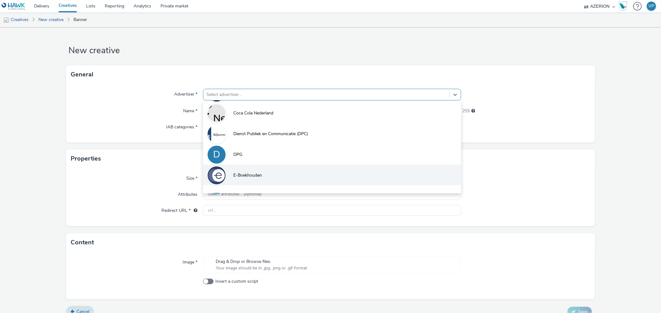
click at [234, 174] on span "E-Boekhouden" at bounding box center [247, 176] width 28 height 6
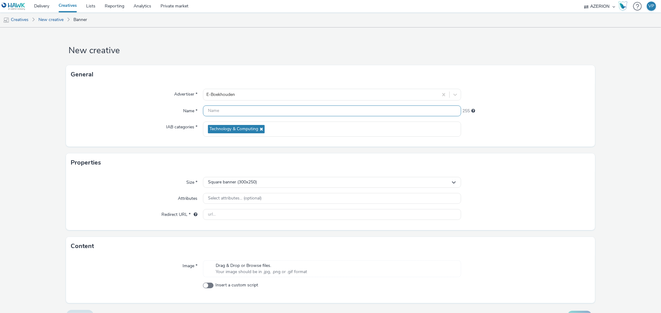
click at [237, 111] on input "text" at bounding box center [332, 111] width 258 height 11
paste input "Eboekhouden_Sell_300x250"
click at [261, 272] on span "Your image should be in .jpg, .png or .gif format" at bounding box center [261, 272] width 91 height 6
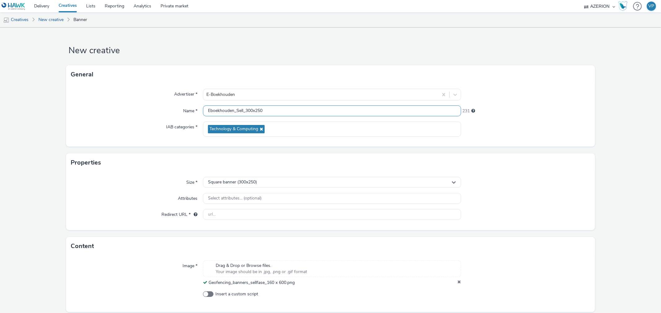
drag, startPoint x: 245, startPoint y: 111, endPoint x: 304, endPoint y: 112, distance: 59.2
click at [304, 112] on input "Eboekhouden_Sell_300x250" at bounding box center [332, 111] width 258 height 11
type input "Eboekhouden_Sell_160x600"
click at [295, 184] on div "Square banner (300x250)" at bounding box center [332, 182] width 258 height 11
click at [303, 196] on input "text" at bounding box center [331, 195] width 257 height 11
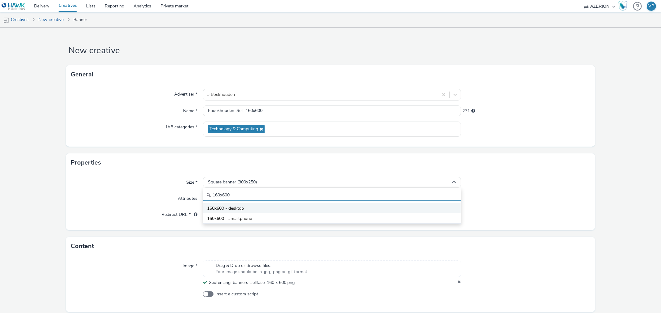
type input "160x600"
click at [284, 210] on li "160x600 - desktop" at bounding box center [331, 208] width 257 height 10
click at [218, 216] on input "text" at bounding box center [332, 214] width 258 height 11
paste input "https://www.e-boekhouden.nl/gefeliciteerd?&utm_source=fence_NL&utm_medium=geo&u…"
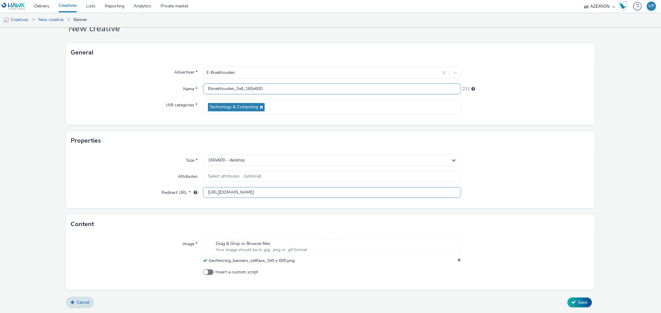
type input "https://www.e-boekhouden.nl/gefeliciteerd?&utm_source=fence_NL&utm_medium=geo&u…"
drag, startPoint x: 267, startPoint y: 90, endPoint x: 160, endPoint y: 89, distance: 106.9
click at [160, 89] on div "Name * Eboekhouden_Sell_160x600 231" at bounding box center [330, 89] width 519 height 11
click at [578, 304] on span "Save" at bounding box center [582, 303] width 9 height 6
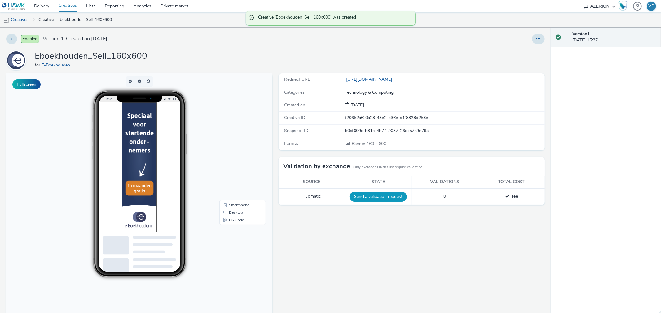
click at [380, 193] on button "Send a validation request" at bounding box center [377, 197] width 57 height 10
click at [17, 19] on link "Creatives" at bounding box center [16, 19] width 32 height 15
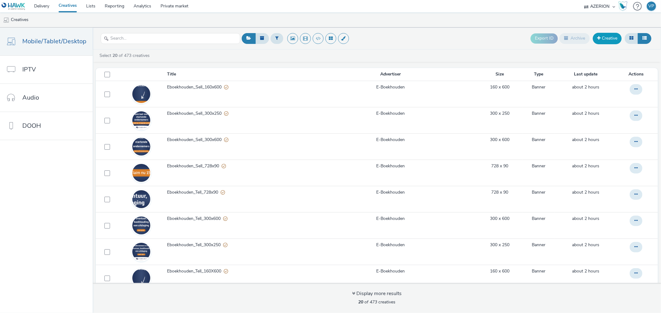
click at [609, 39] on link "Creative" at bounding box center [607, 38] width 29 height 11
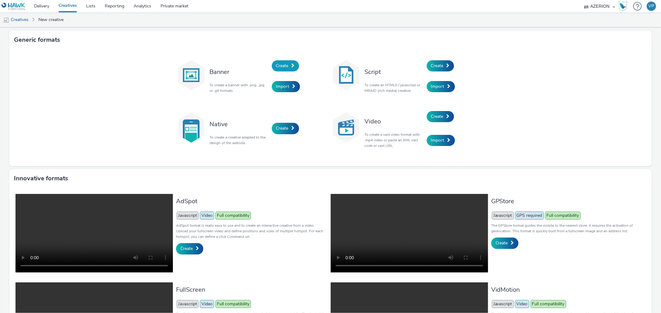
click at [276, 67] on span "Create" at bounding box center [282, 66] width 12 height 6
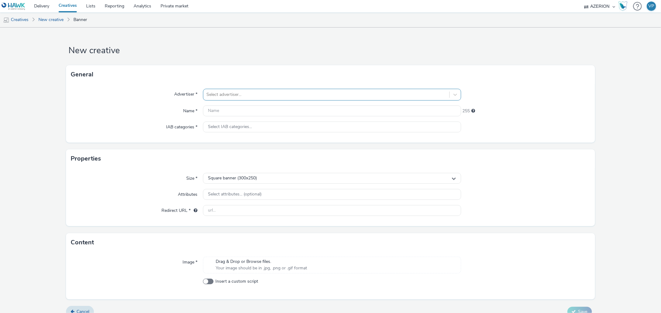
click at [246, 95] on div at bounding box center [325, 94] width 239 height 7
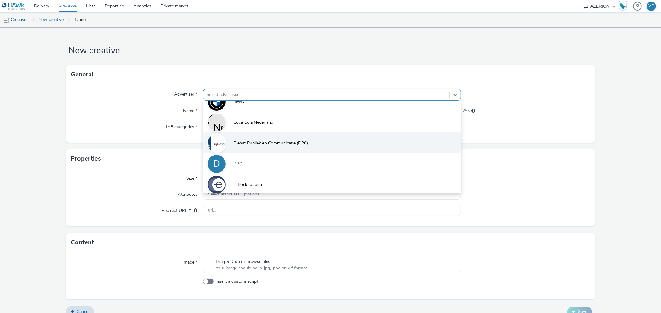
scroll to position [103, 0]
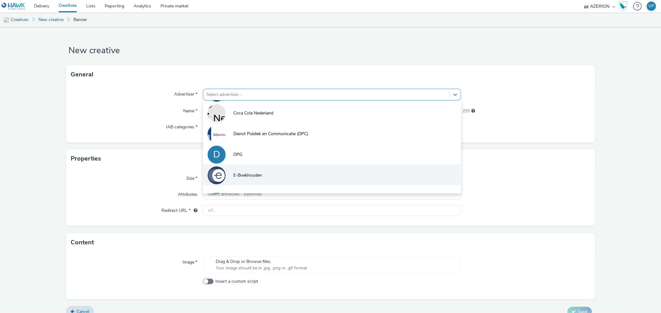
click at [240, 175] on span "E-Boekhouden" at bounding box center [247, 176] width 28 height 6
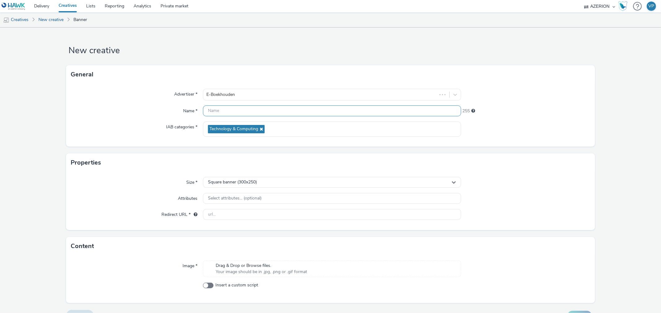
click at [224, 112] on input "text" at bounding box center [332, 111] width 258 height 11
paste input "Eboekhouden_Sell_160x600"
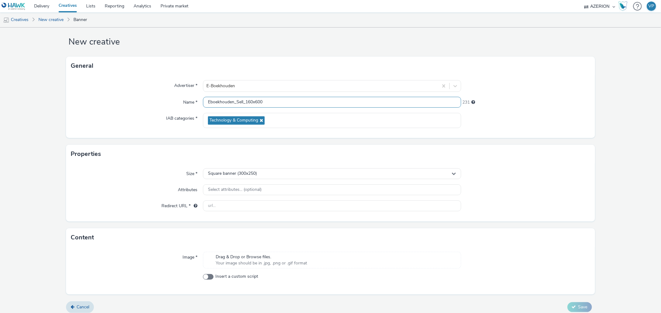
scroll to position [13, 0]
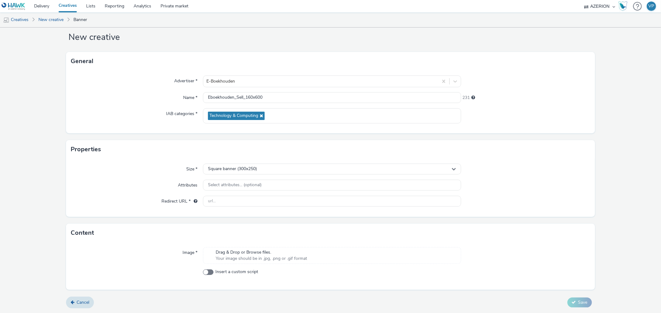
click at [273, 256] on span "Your image should be in .jpg, .png or .gif format" at bounding box center [261, 259] width 91 height 6
drag, startPoint x: 247, startPoint y: 98, endPoint x: 249, endPoint y: 101, distance: 3.7
click at [249, 101] on input "Eboekhouden_Sell_160x600" at bounding box center [332, 97] width 258 height 11
type input "Eboekhouden_Sell_120x600"
click at [242, 167] on span "Square banner (300x250)" at bounding box center [232, 169] width 49 height 5
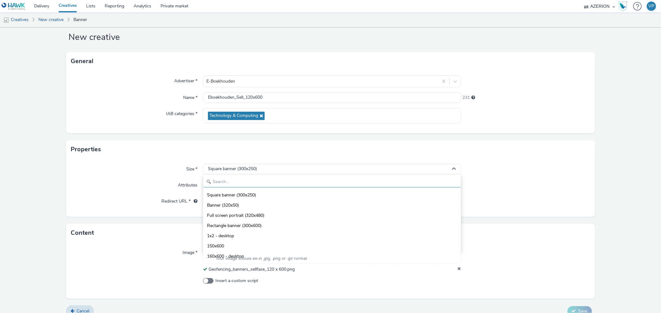
click at [240, 184] on input "text" at bounding box center [331, 182] width 257 height 11
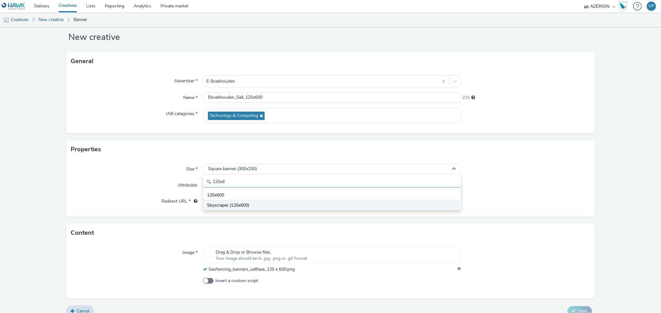
type input "120x6"
click at [230, 205] on span "Skyscraper (120x600)" at bounding box center [228, 206] width 42 height 6
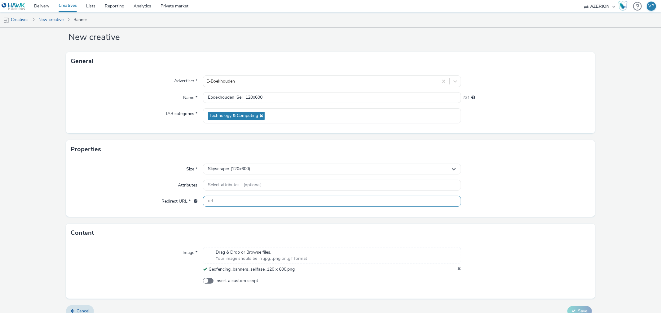
click at [282, 200] on input "text" at bounding box center [332, 201] width 258 height 11
paste input "https://www.e-boekhouden.nl/gefeliciteerd?&utm_source=fence_NL&utm_medium=geo&u…"
type input "https://www.e-boekhouden.nl/gefeliciteerd?&utm_source=fence_NL&utm_medium=geo&u…"
click at [559, 264] on div at bounding box center [525, 259] width 129 height 25
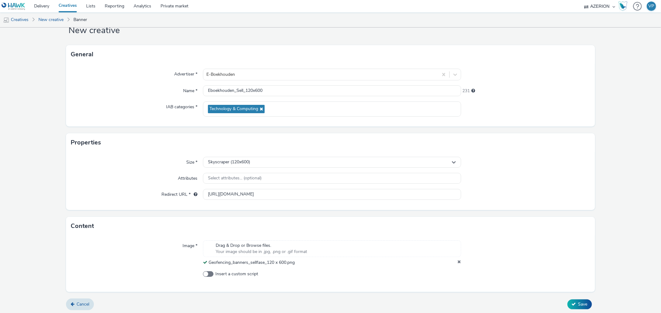
scroll to position [22, 0]
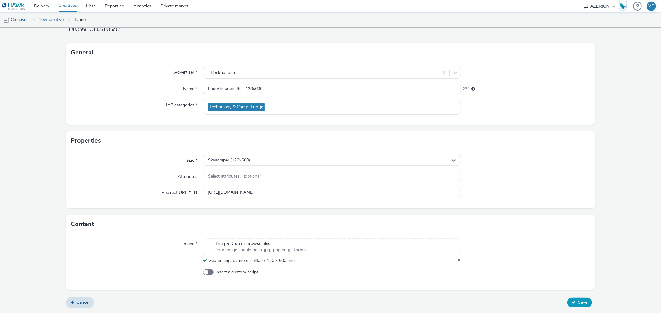
click at [572, 301] on button "Save" at bounding box center [579, 303] width 24 height 10
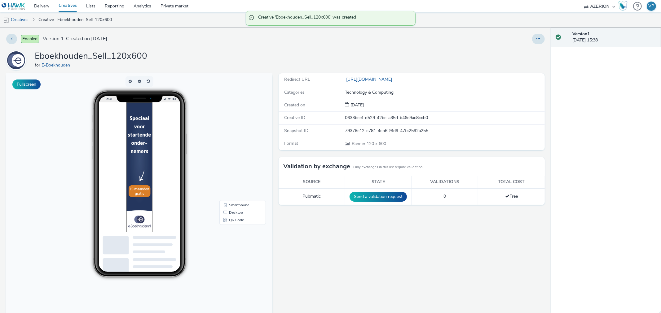
click at [364, 202] on td "Send a validation request" at bounding box center [378, 197] width 67 height 16
click at [364, 197] on button "Send a validation request" at bounding box center [377, 197] width 57 height 10
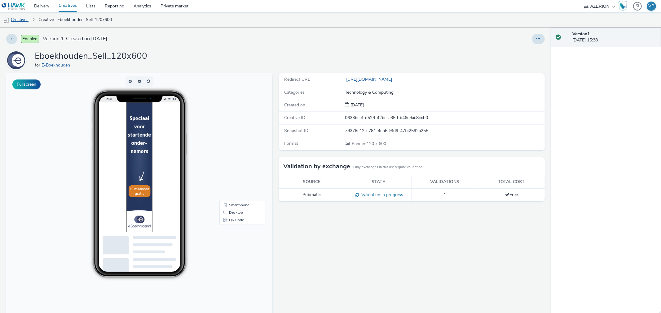
click at [19, 18] on link "Creatives" at bounding box center [16, 19] width 32 height 15
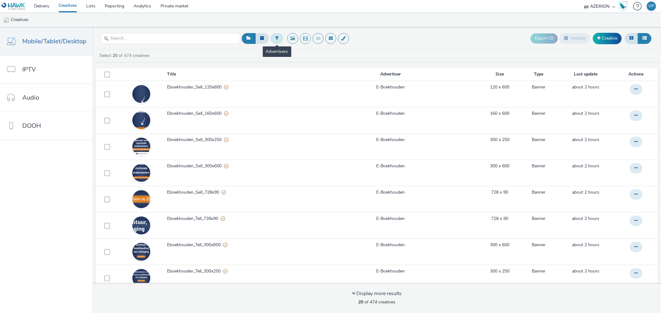
click at [276, 36] on icon at bounding box center [276, 38] width 3 height 4
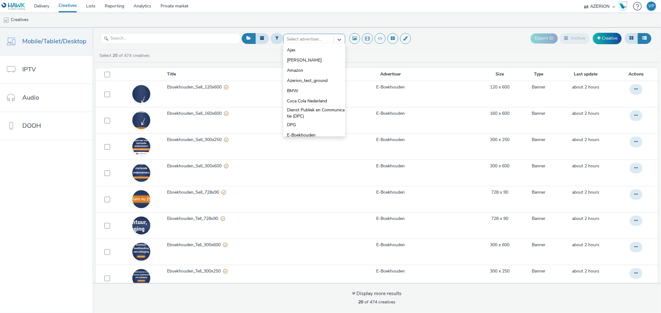
click at [305, 38] on div at bounding box center [309, 39] width 44 height 7
click at [290, 104] on span "E-Boekhouden" at bounding box center [301, 106] width 28 height 6
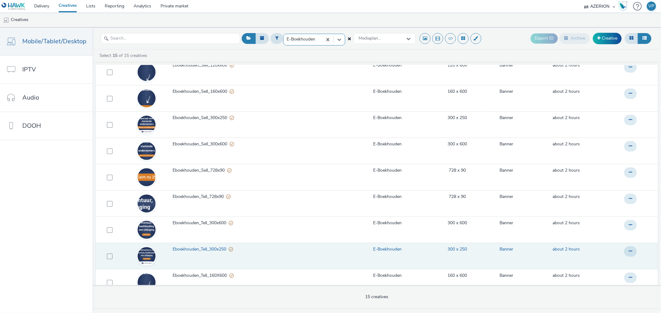
scroll to position [0, 0]
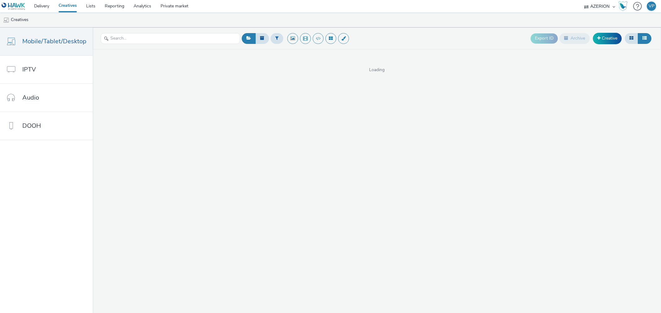
select select "ac009755-aa48-4799-8050-7a339a378eb8"
click at [275, 39] on icon at bounding box center [276, 38] width 3 height 4
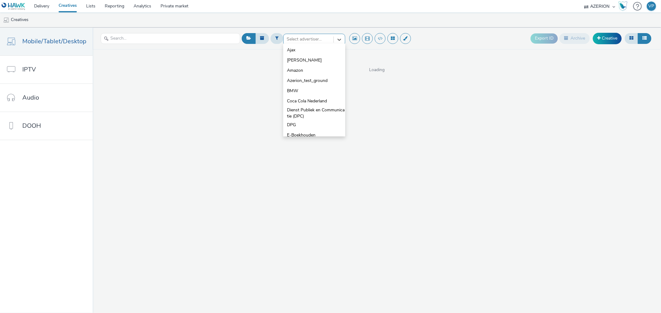
click at [305, 37] on div at bounding box center [309, 39] width 44 height 7
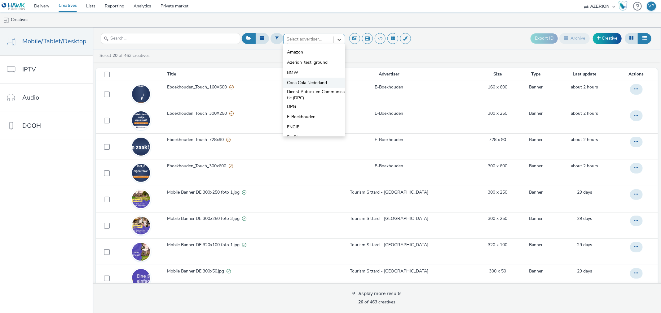
scroll to position [50, 0]
click at [303, 105] on span "E-Boekhouden" at bounding box center [301, 106] width 28 height 6
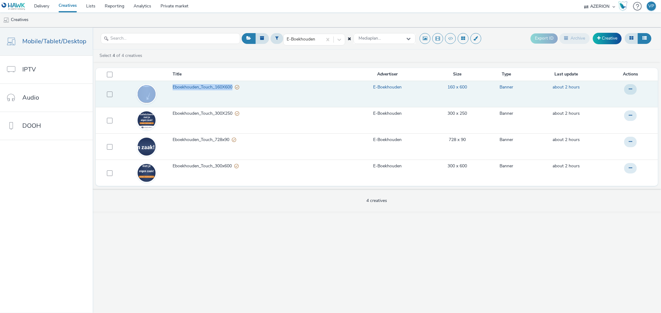
drag, startPoint x: 177, startPoint y: 87, endPoint x: 233, endPoint y: 86, distance: 56.7
click at [233, 86] on tr "Eboekhouden_Touch_160X600 E-Boekhouden 160 x 600 Banner about 2 hours" at bounding box center [377, 94] width 562 height 26
copy tr "Eboekhouden_Touch_160X600"
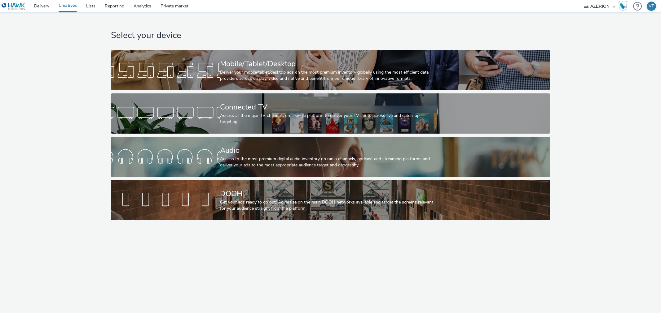
select select "ac009755-aa48-4799-8050-7a339a378eb8"
click at [33, 66] on div "Select your device Mobile/Tablet/Desktop Deliver your mobile/tablet/desktop ads…" at bounding box center [330, 117] width 665 height 211
click at [37, 5] on link "Delivery" at bounding box center [41, 6] width 24 height 12
